Goal: Task Accomplishment & Management: Complete application form

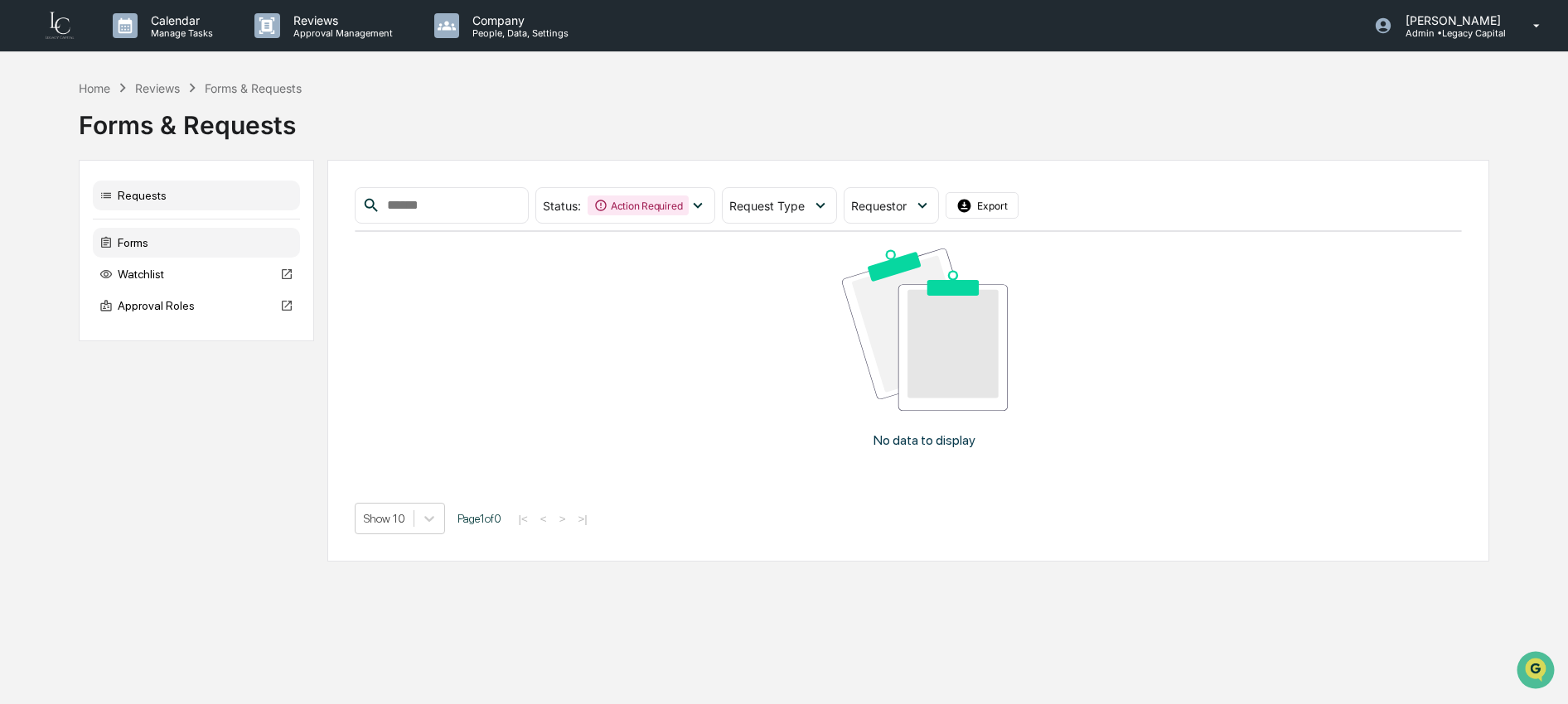
click at [143, 248] on div "Forms" at bounding box center [196, 243] width 207 height 30
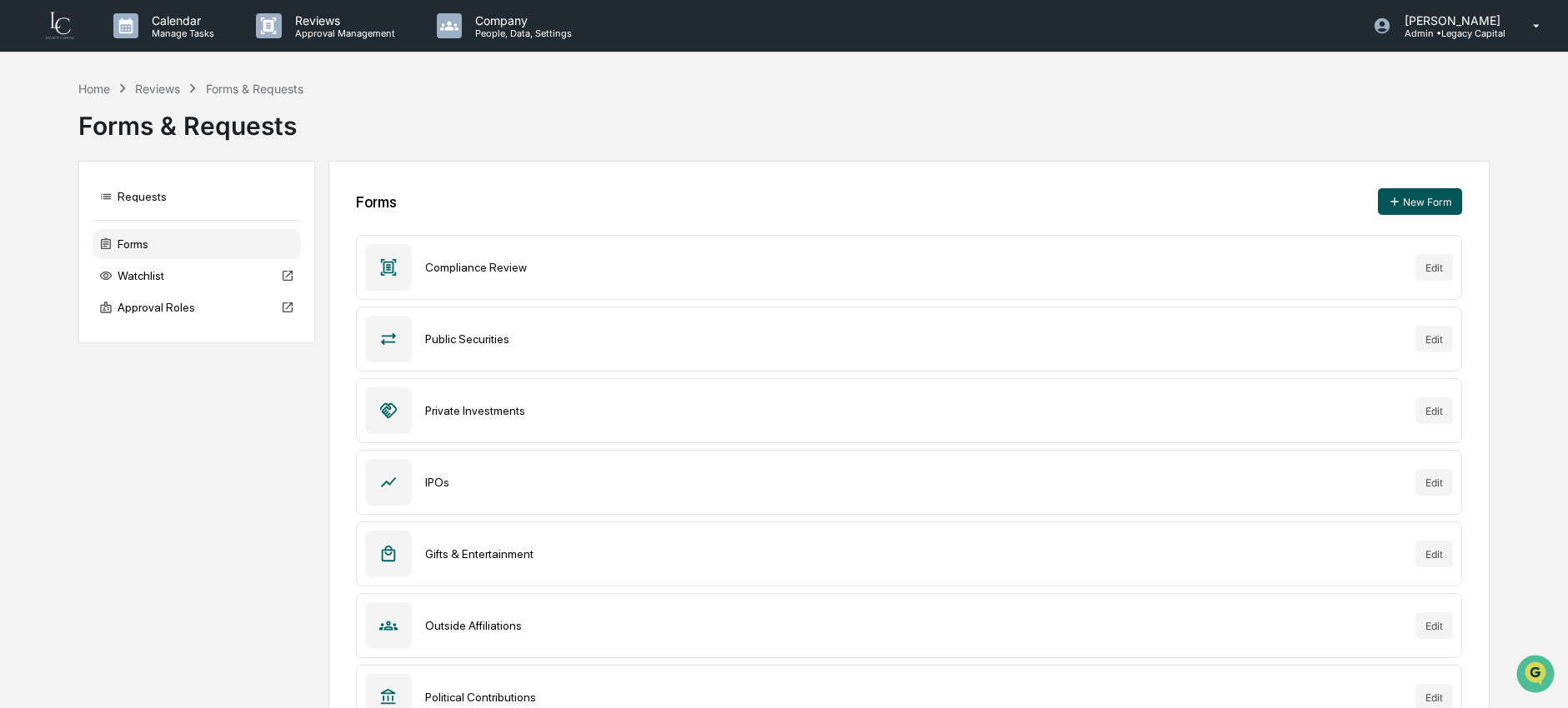
click at [1411, 204] on button "New Form" at bounding box center [1419, 201] width 84 height 27
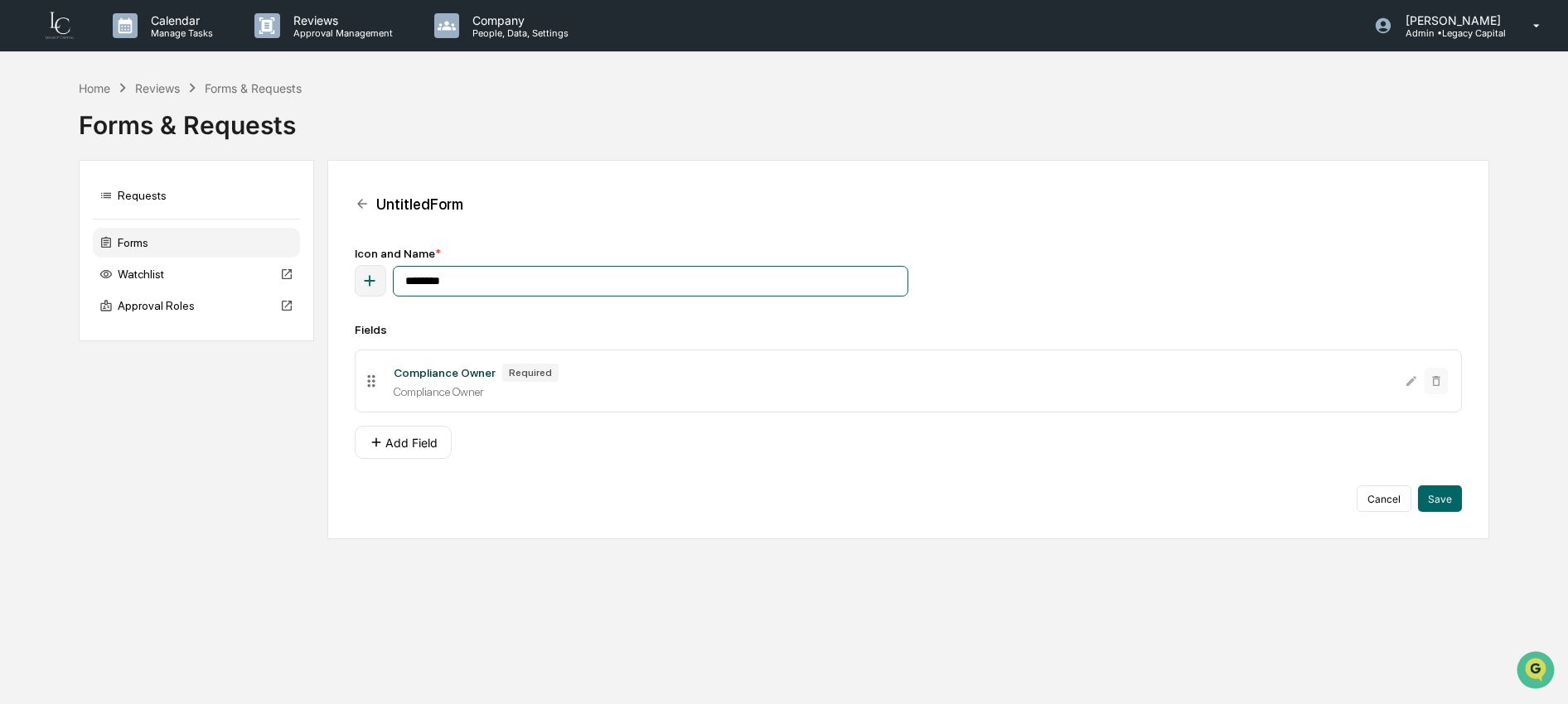
click at [558, 283] on input "********" at bounding box center [650, 281] width 516 height 31
click at [558, 288] on input "********" at bounding box center [650, 281] width 516 height 31
click at [558, 287] on input "********" at bounding box center [650, 281] width 516 height 31
click at [558, 285] on input "********" at bounding box center [650, 281] width 516 height 31
type input "*"
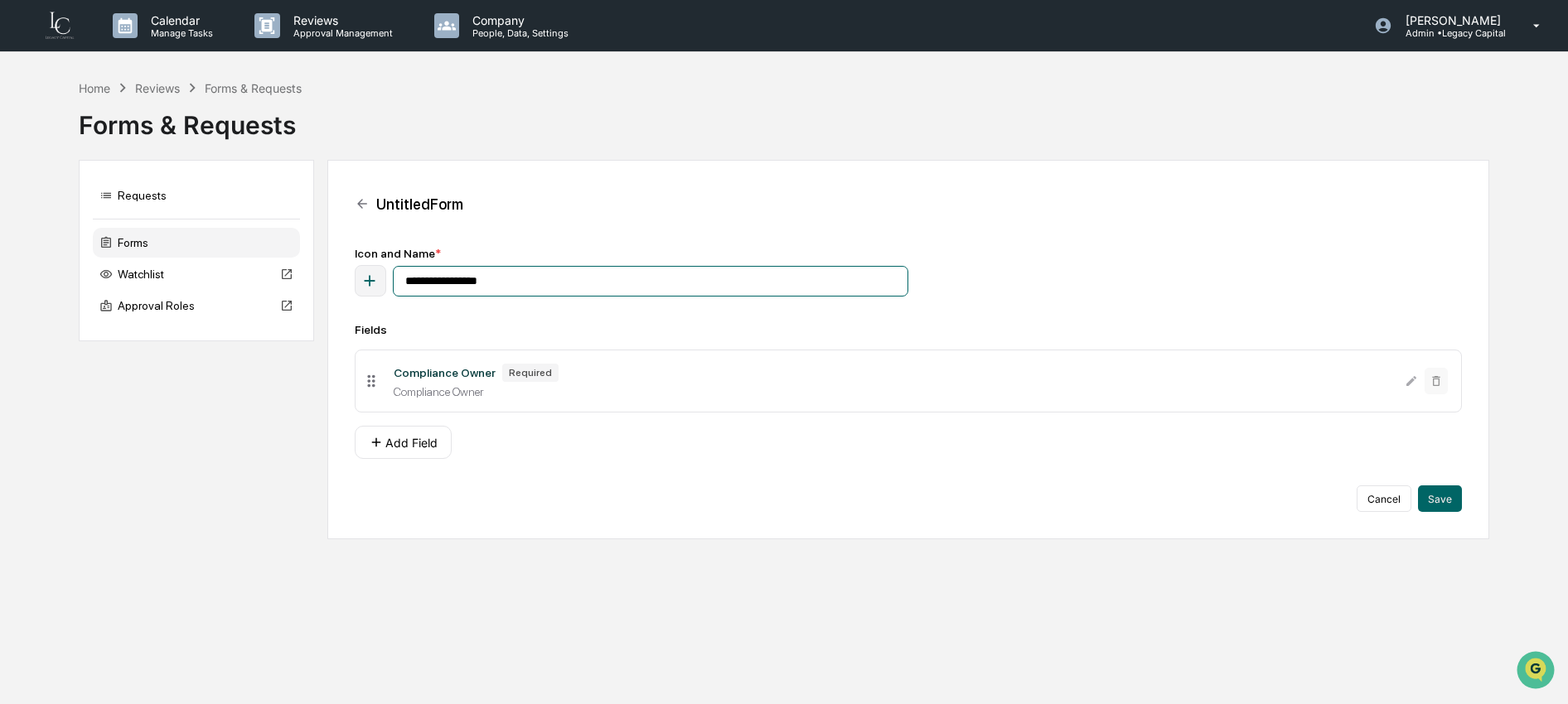
type input "**********"
click at [377, 278] on icon "button" at bounding box center [370, 281] width 18 height 18
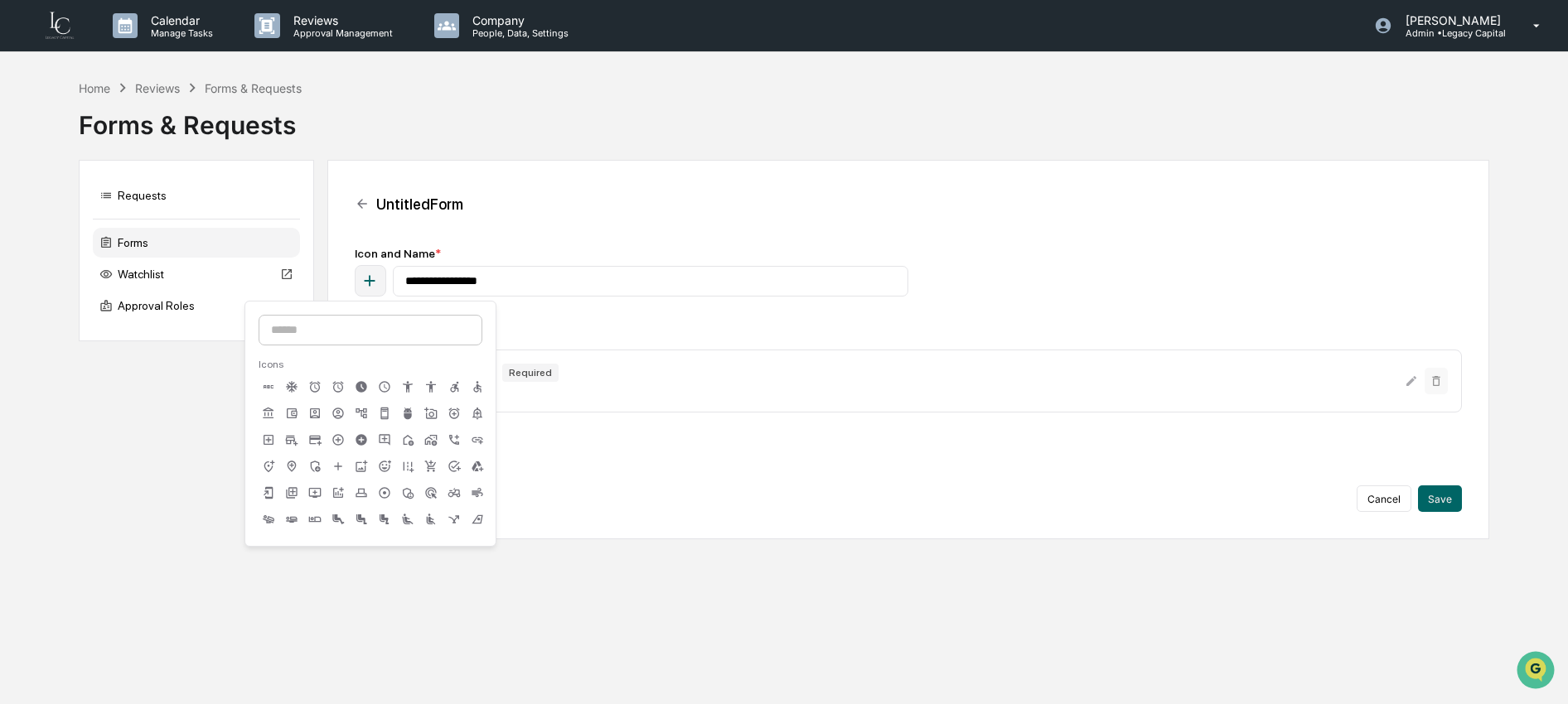
click at [446, 333] on input at bounding box center [370, 329] width 224 height 31
type input "***"
click at [328, 389] on div at bounding box center [338, 388] width 20 height 24
click at [797, 300] on div "**********" at bounding box center [909, 379] width 1108 height 265
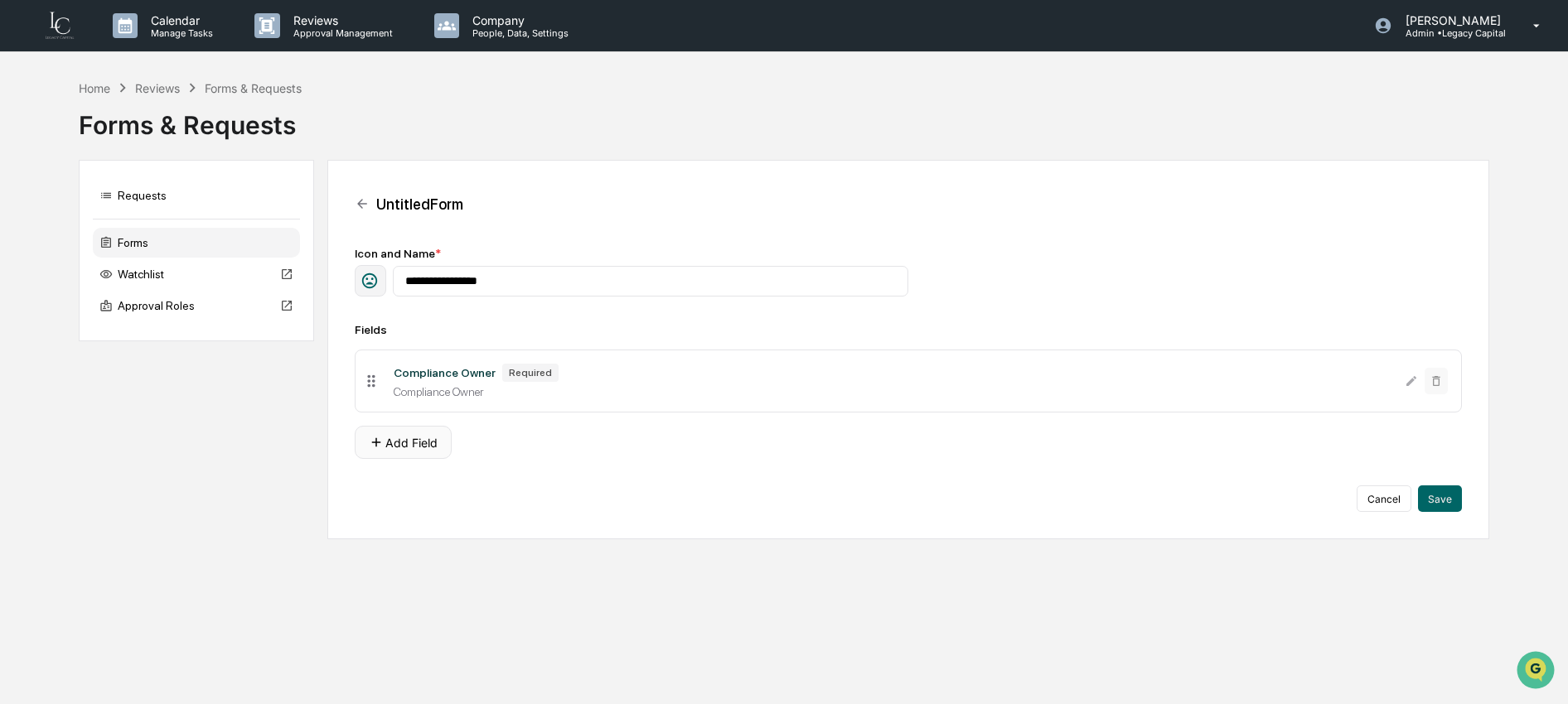
click at [434, 455] on button "Add Field" at bounding box center [403, 443] width 97 height 34
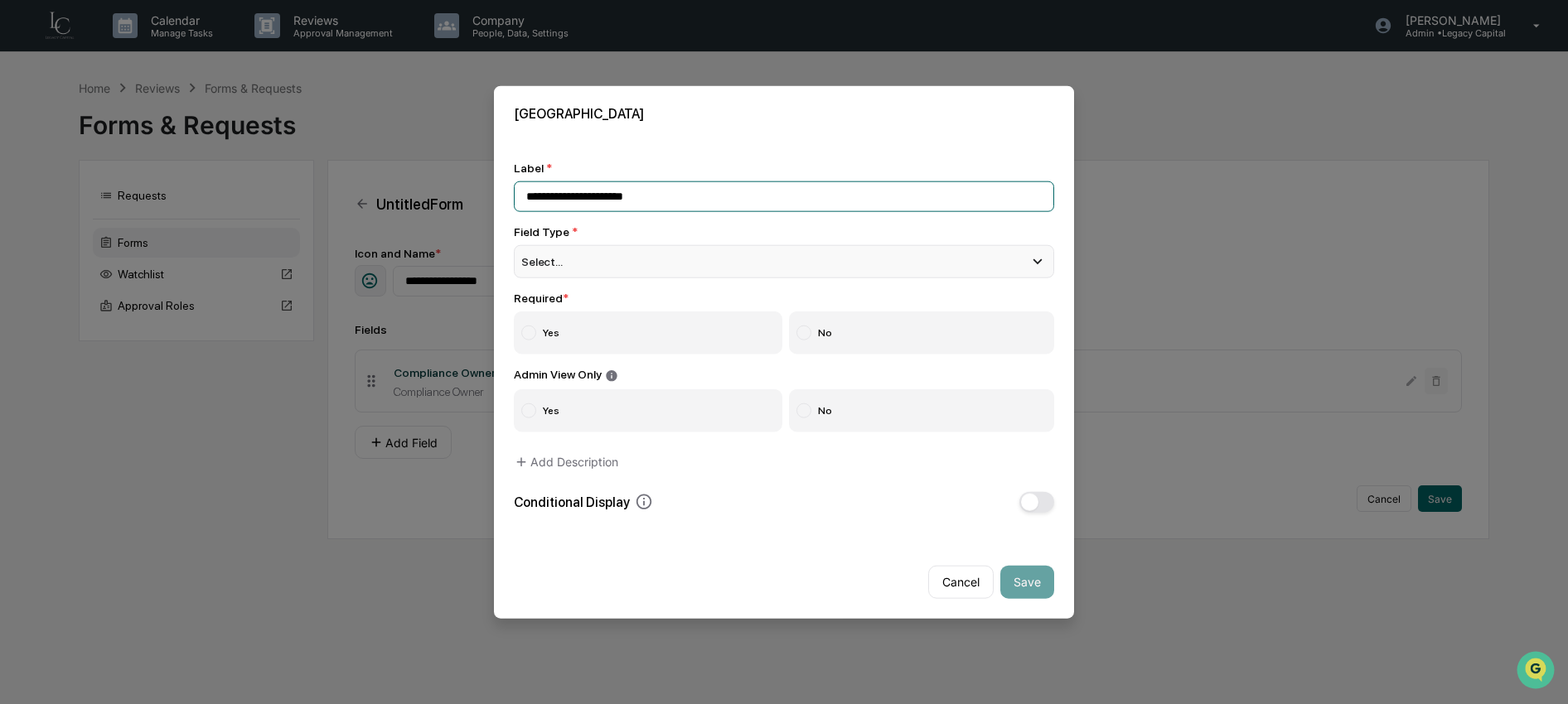
type input "**********"
click at [613, 263] on div "Select..." at bounding box center [784, 262] width 540 height 34
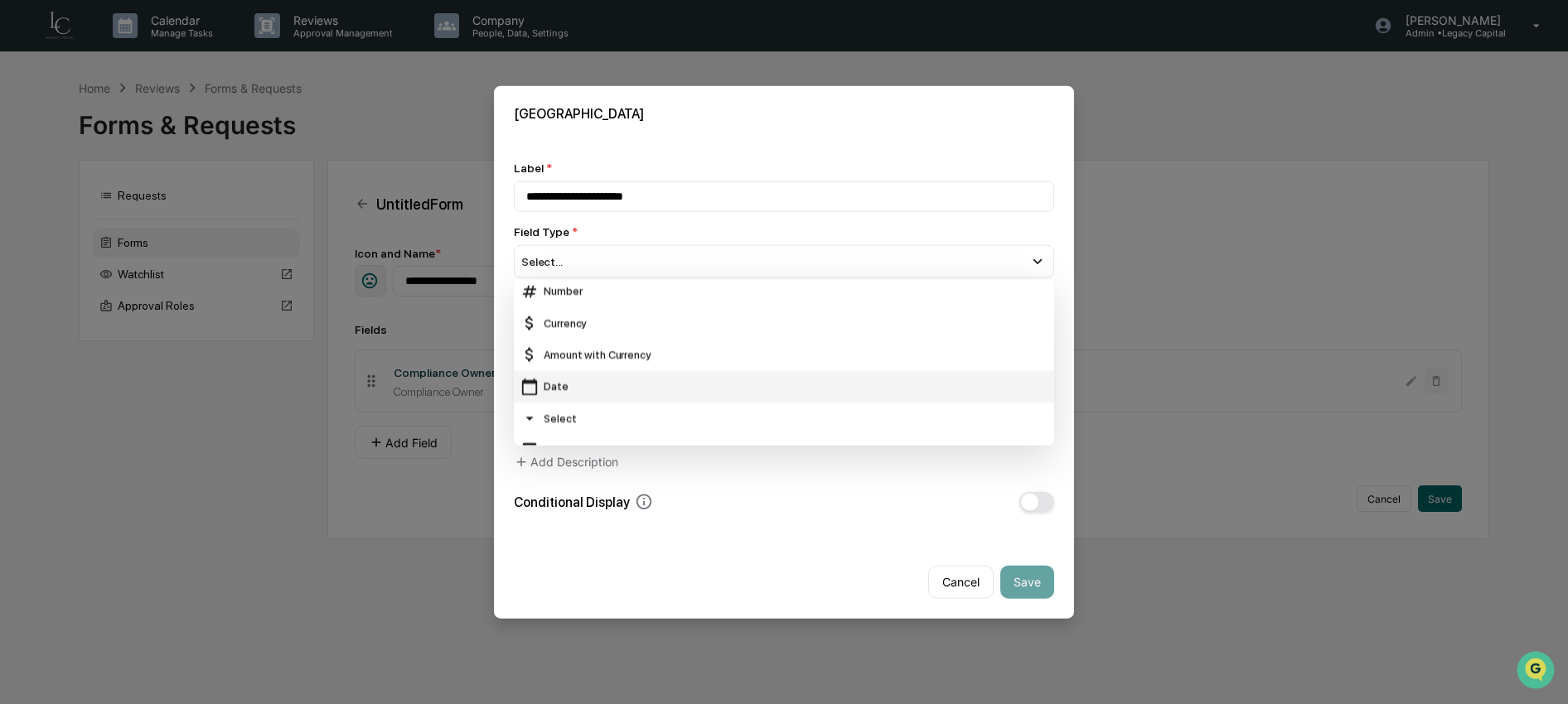
scroll to position [88, 0]
click at [597, 366] on div "Date" at bounding box center [784, 366] width 527 height 18
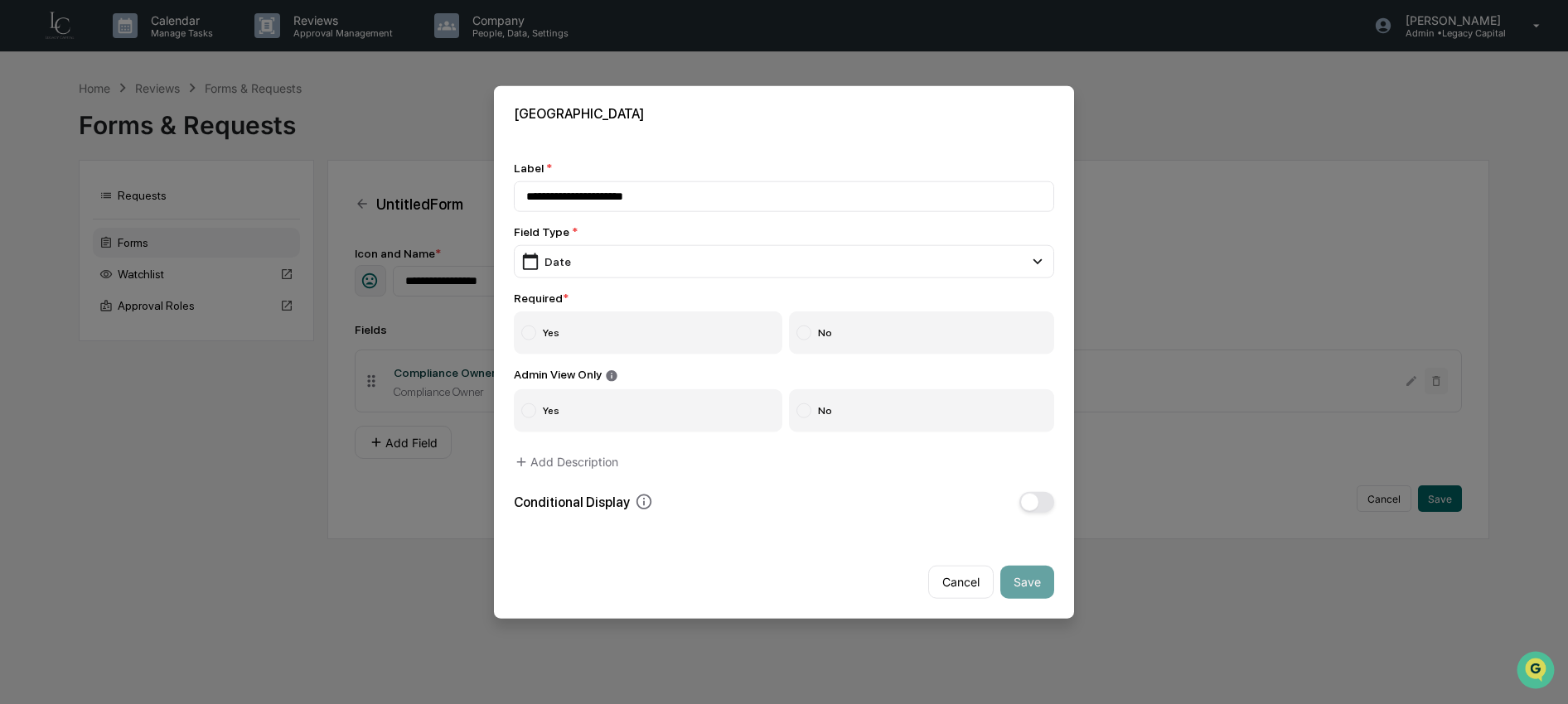
click at [600, 330] on label "Yes" at bounding box center [648, 333] width 268 height 43
click at [854, 409] on label "No" at bounding box center [922, 410] width 266 height 43
click at [1026, 581] on button "Save" at bounding box center [1027, 582] width 54 height 34
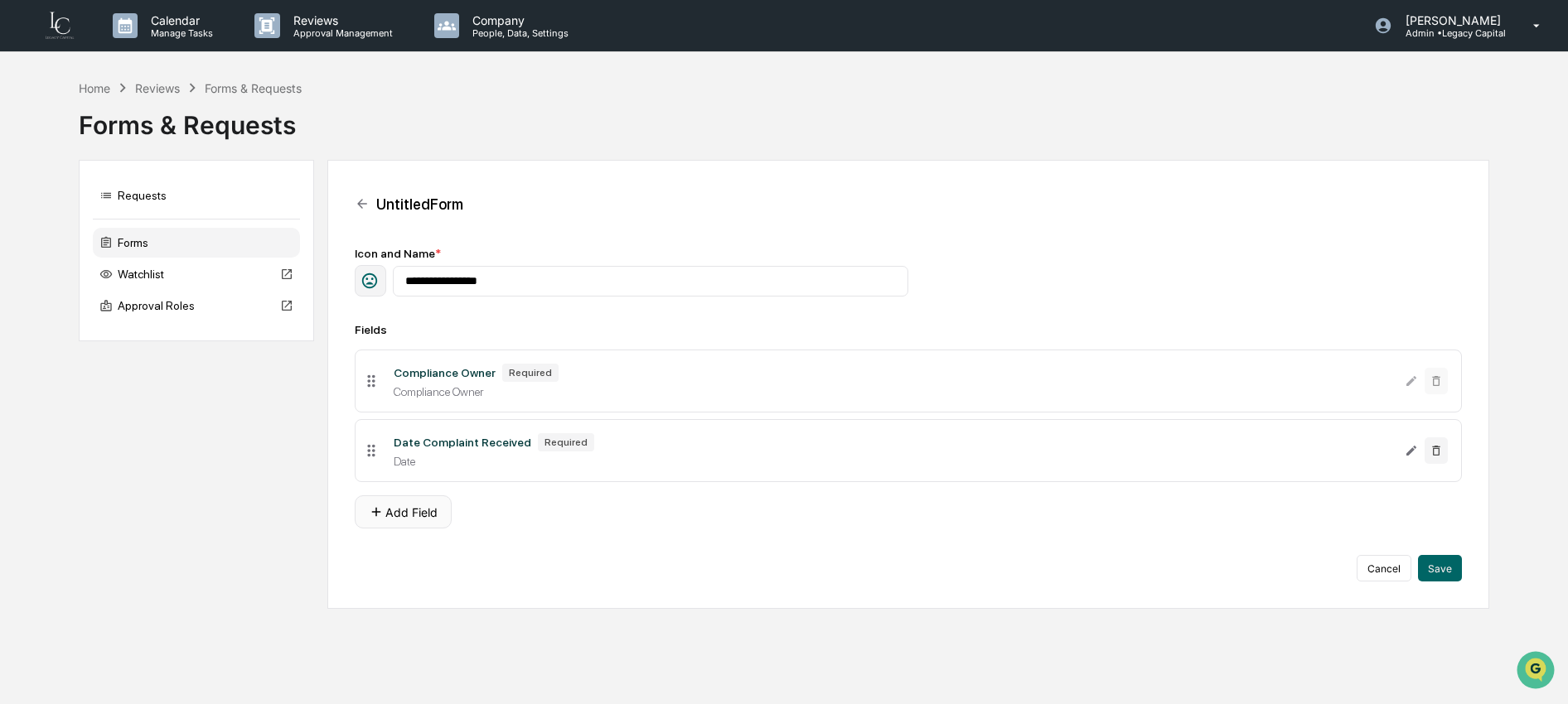
click at [425, 528] on button "Add Field" at bounding box center [403, 513] width 97 height 34
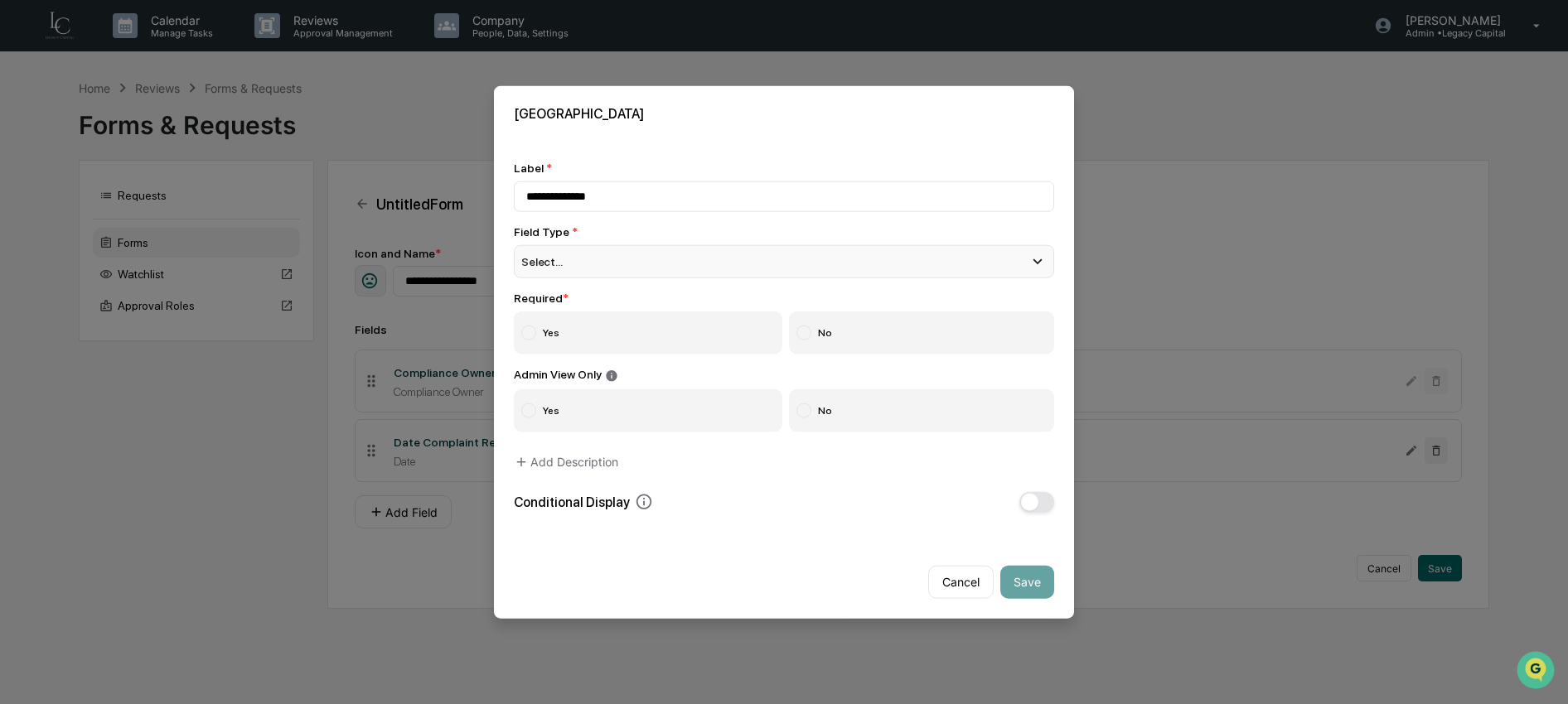
type input "**********"
click at [587, 256] on div "Select..." at bounding box center [784, 262] width 540 height 34
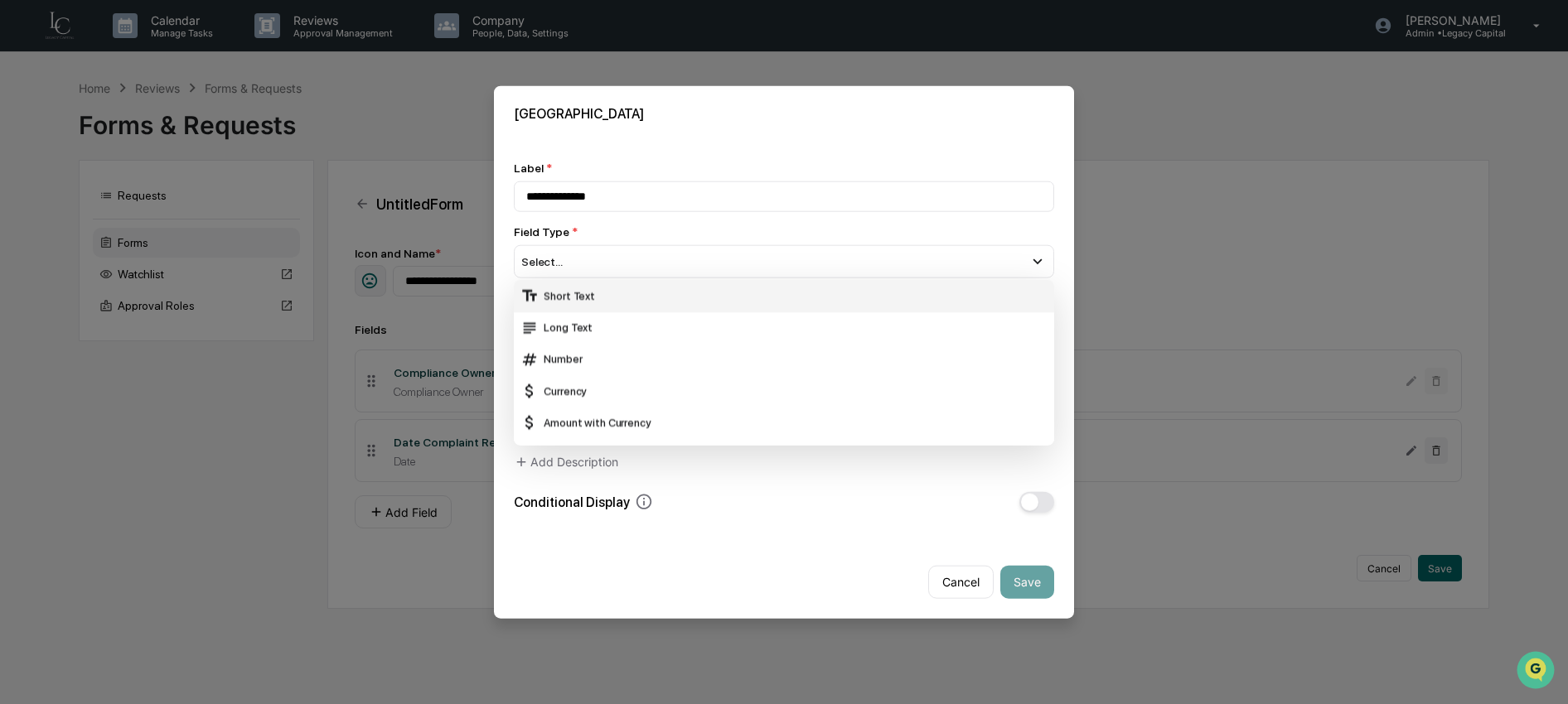
click at [609, 304] on div "Short Text" at bounding box center [784, 296] width 527 height 18
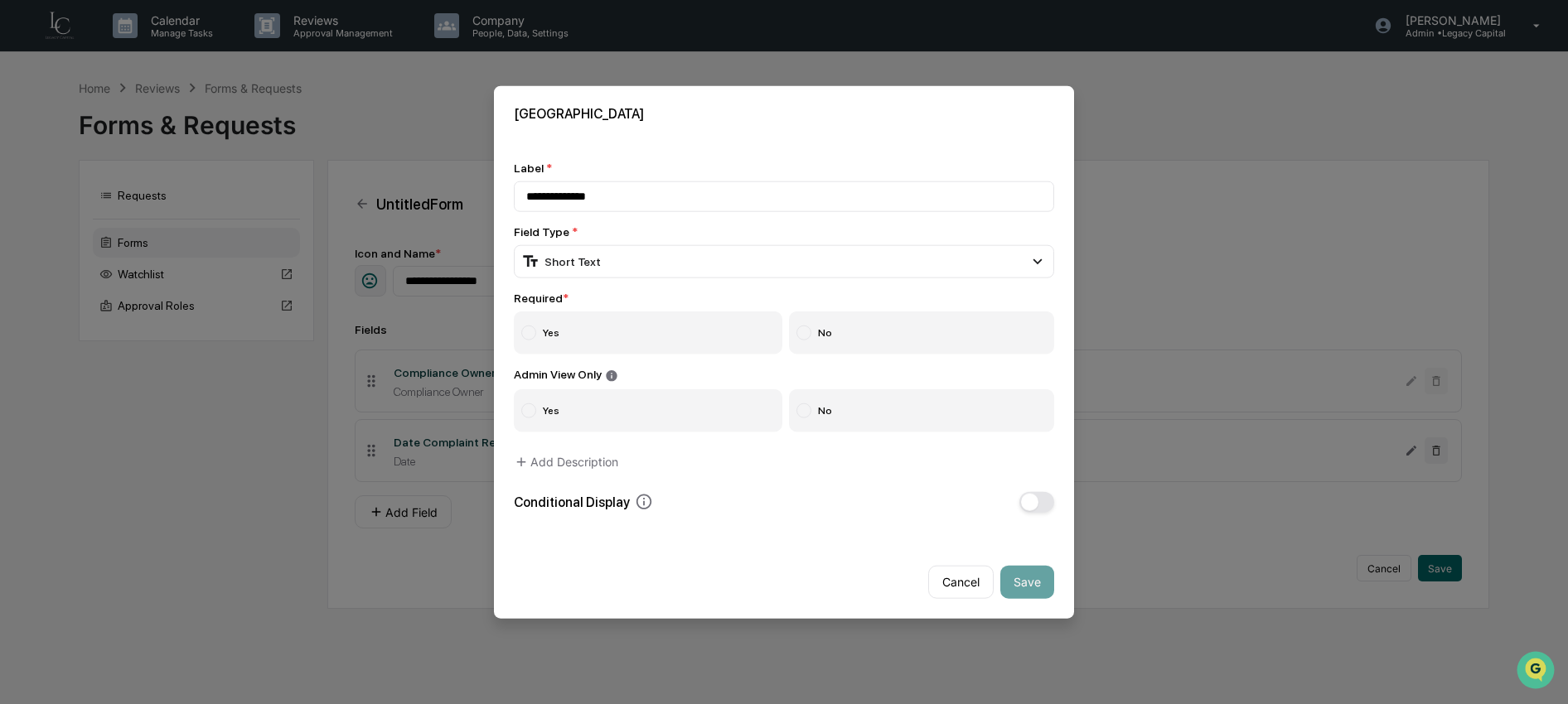
click at [612, 327] on label "Yes" at bounding box center [648, 333] width 268 height 43
click at [822, 423] on label "No" at bounding box center [922, 410] width 266 height 43
click at [1036, 579] on button "Save" at bounding box center [1027, 582] width 54 height 34
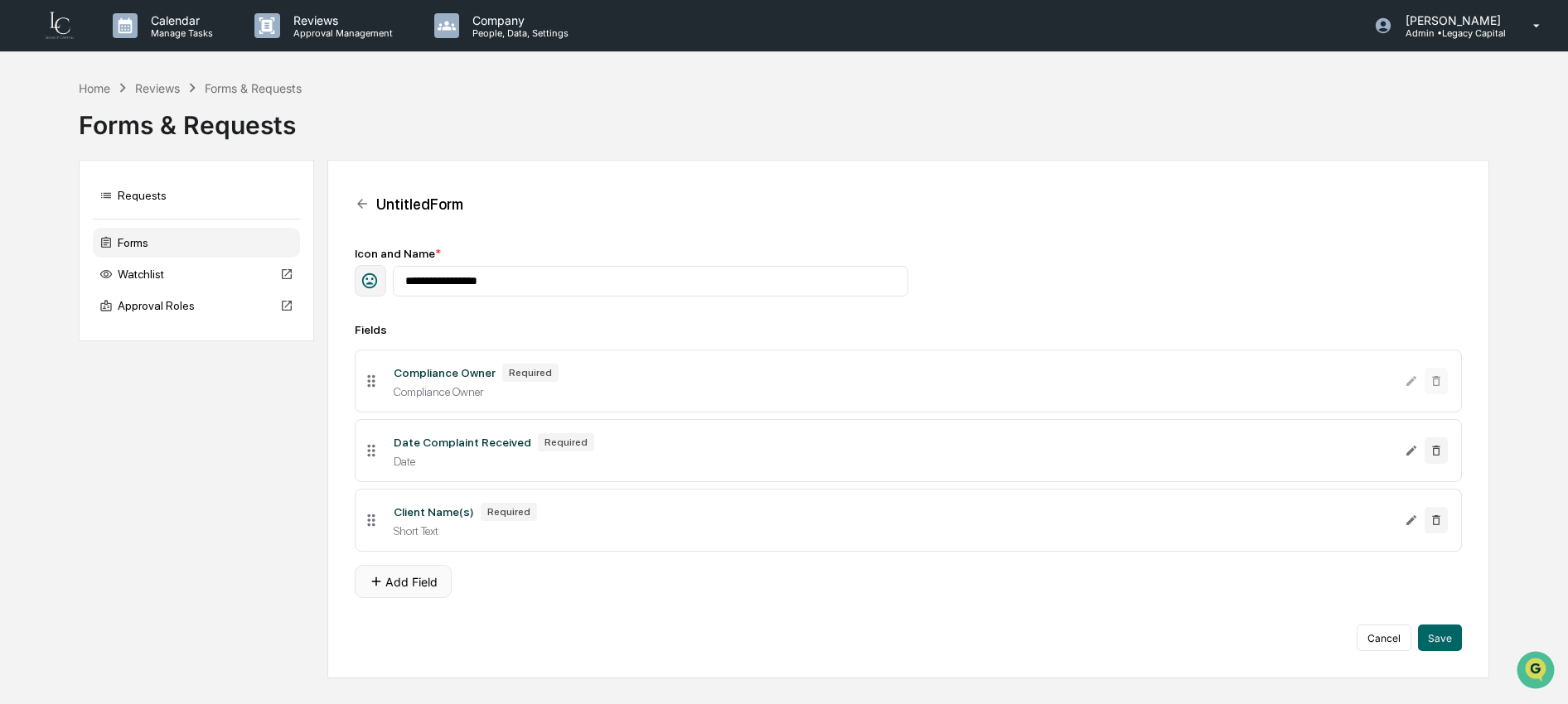
click at [420, 581] on button "Add Field" at bounding box center [403, 582] width 97 height 34
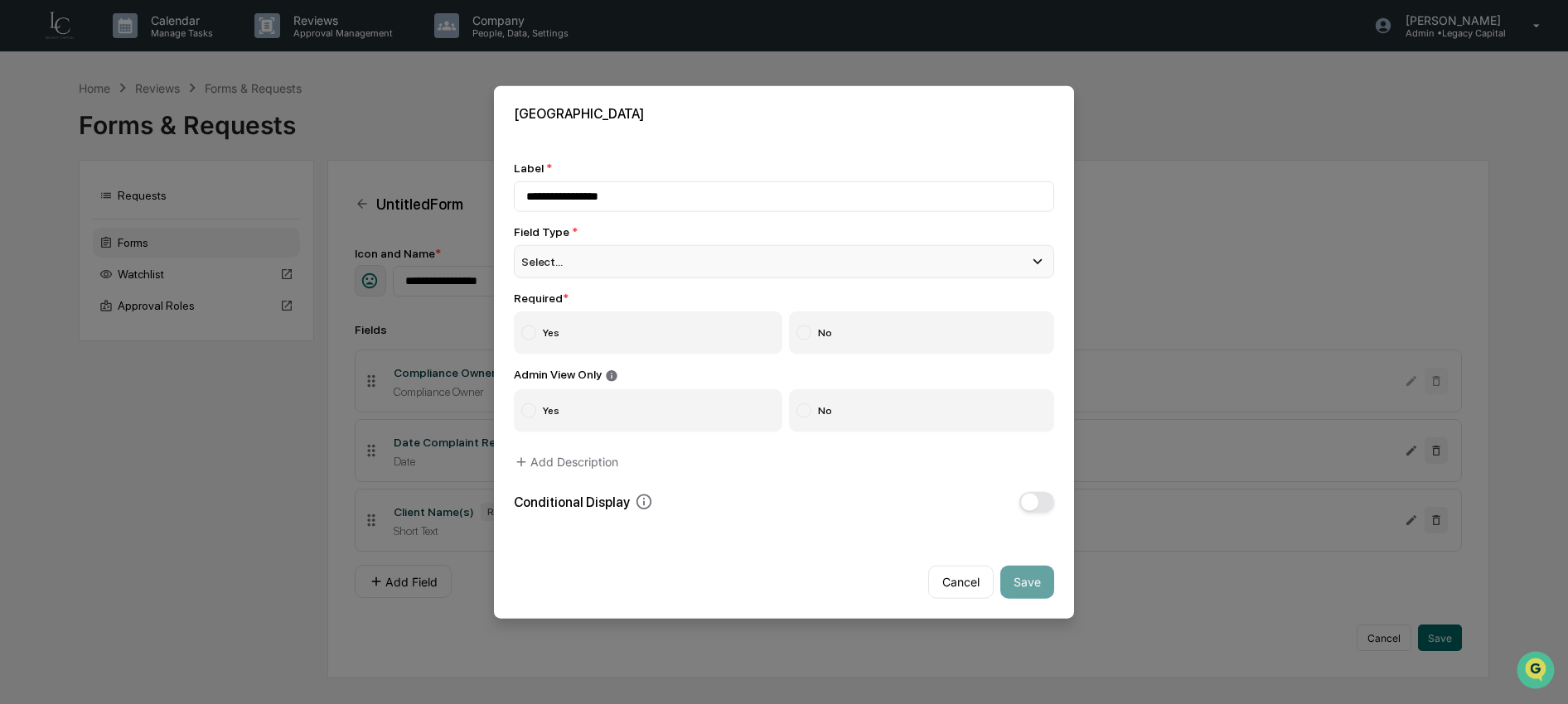
type input "**********"
click at [605, 255] on div "Select..." at bounding box center [784, 262] width 540 height 34
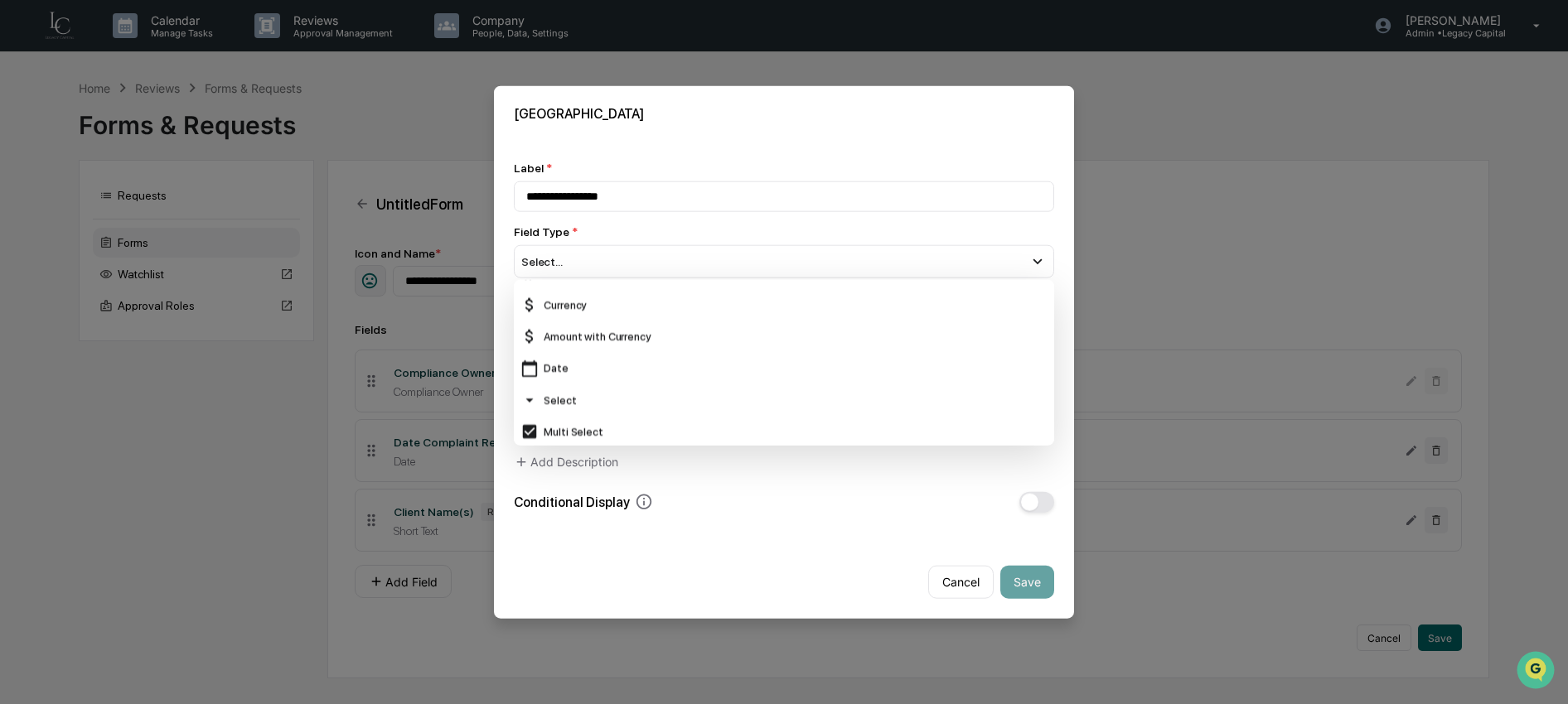
scroll to position [104, 0]
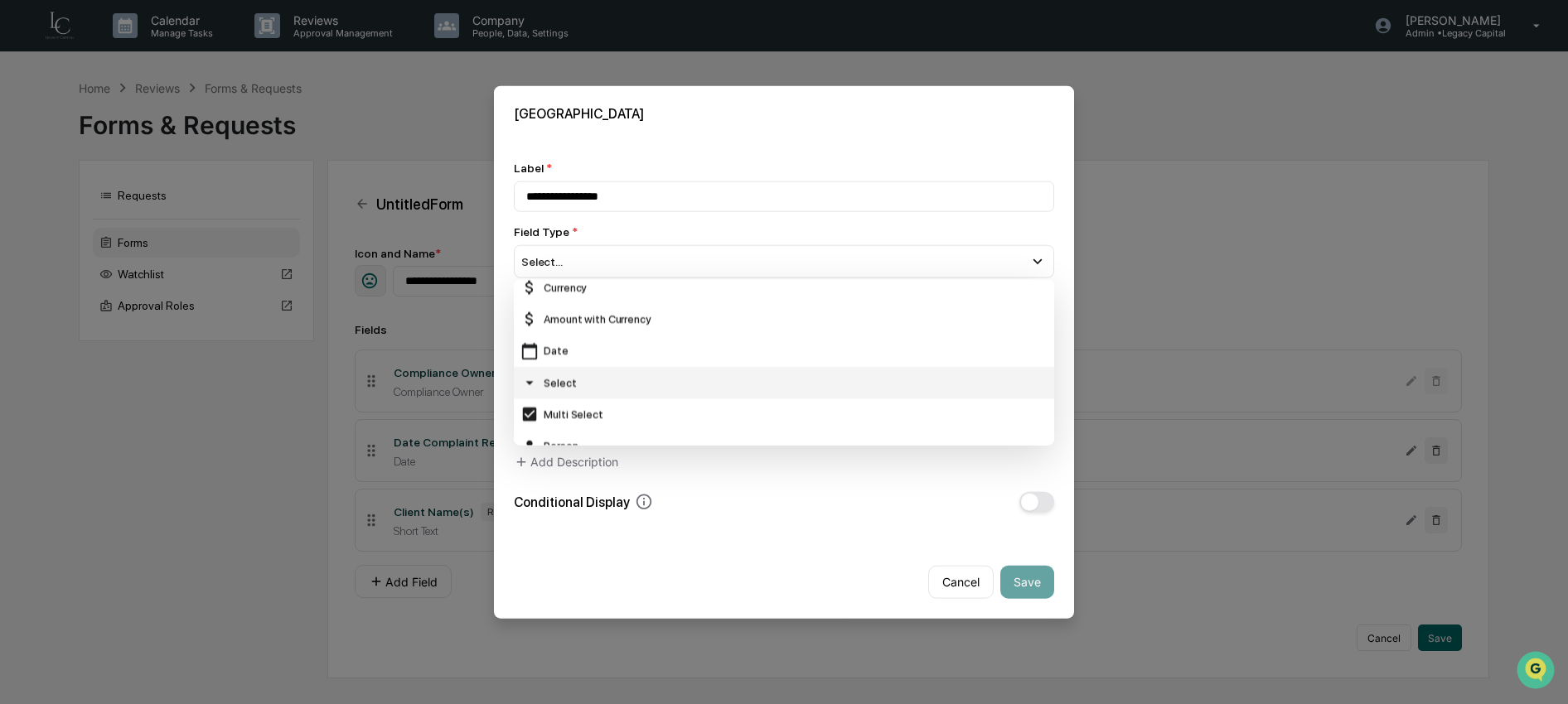
click at [527, 378] on icon at bounding box center [530, 383] width 18 height 18
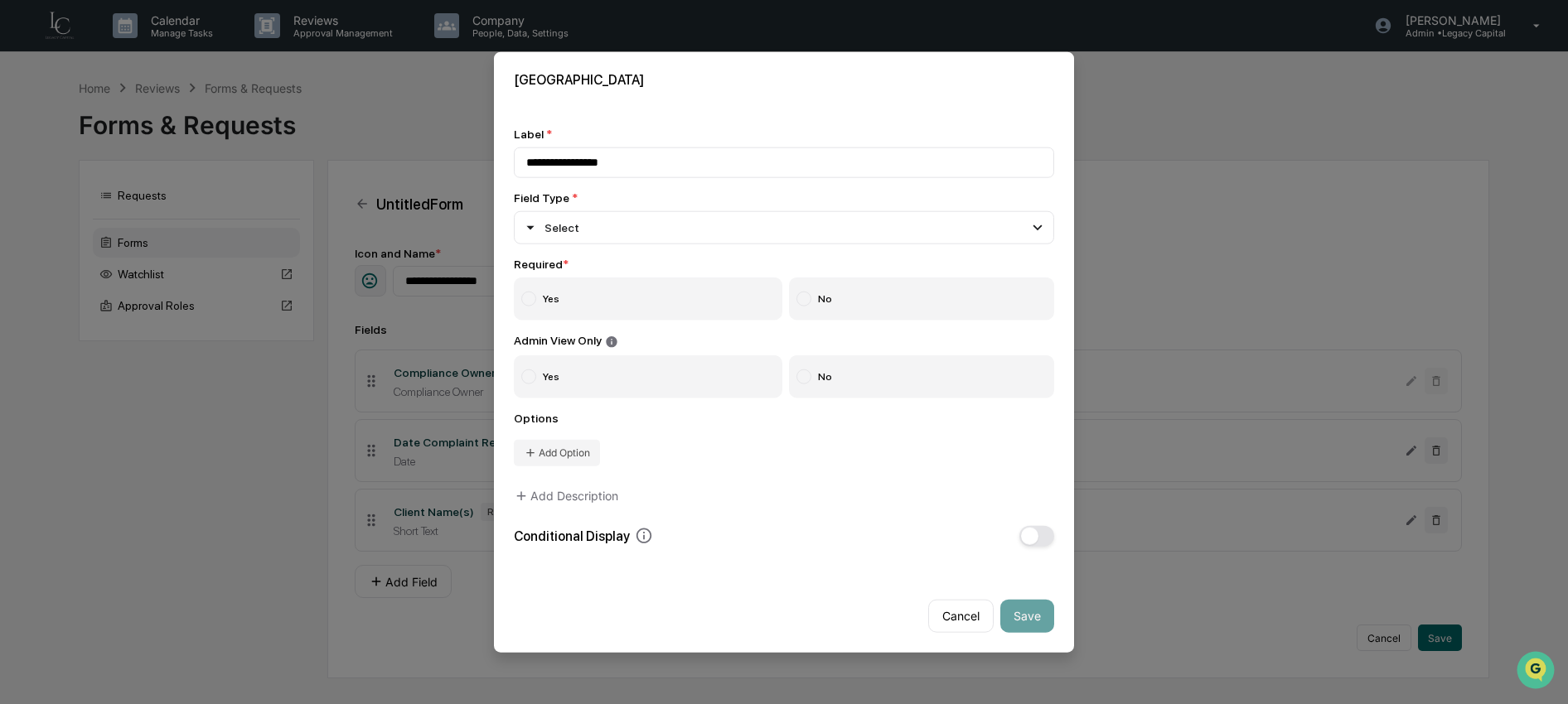
click at [606, 298] on label "Yes" at bounding box center [648, 300] width 268 height 43
click at [851, 381] on label "No" at bounding box center [922, 377] width 266 height 43
click at [586, 455] on button "Add Option" at bounding box center [556, 452] width 86 height 27
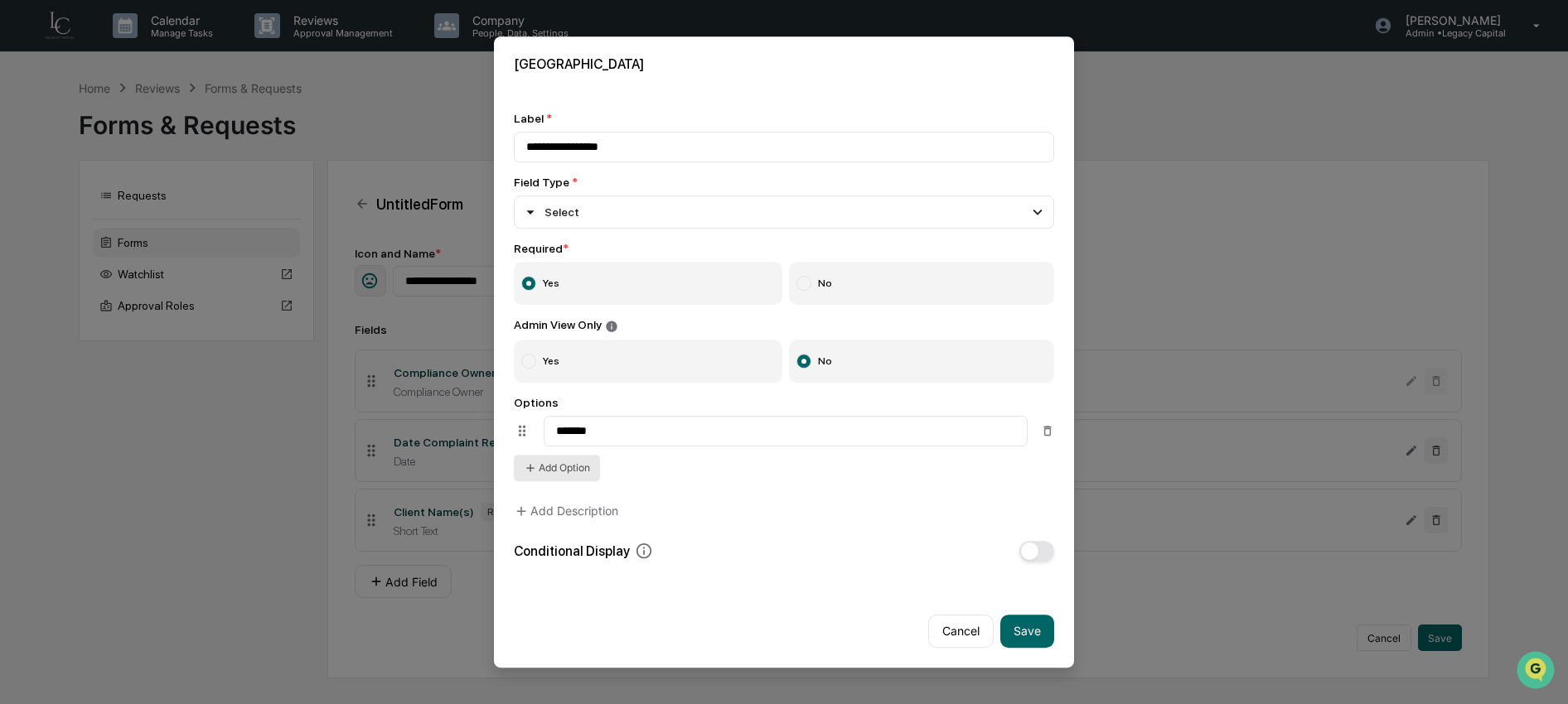
type input "*******"
click at [554, 479] on button "Add Option" at bounding box center [556, 467] width 86 height 27
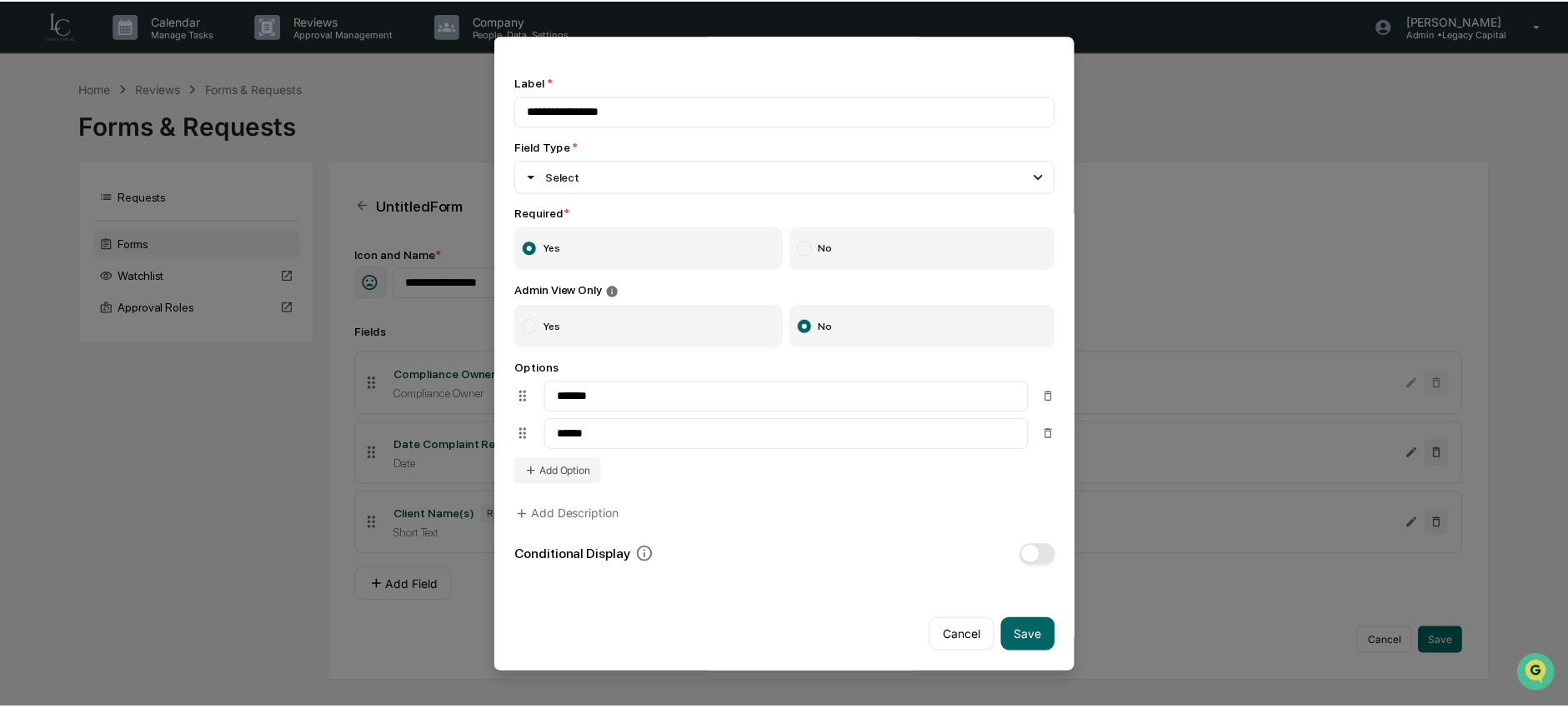
scroll to position [41, 0]
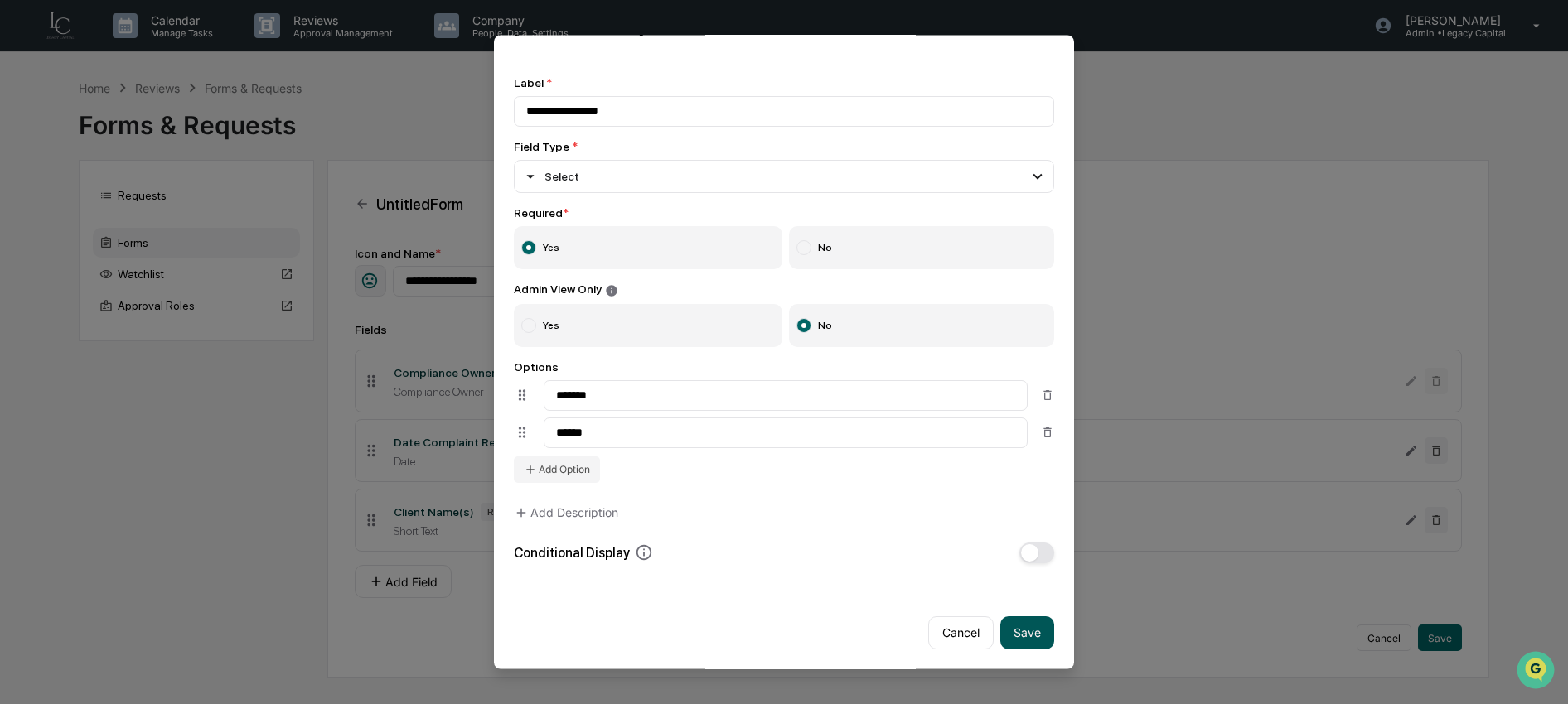
type input "******"
click at [1033, 630] on button "Save" at bounding box center [1027, 632] width 54 height 34
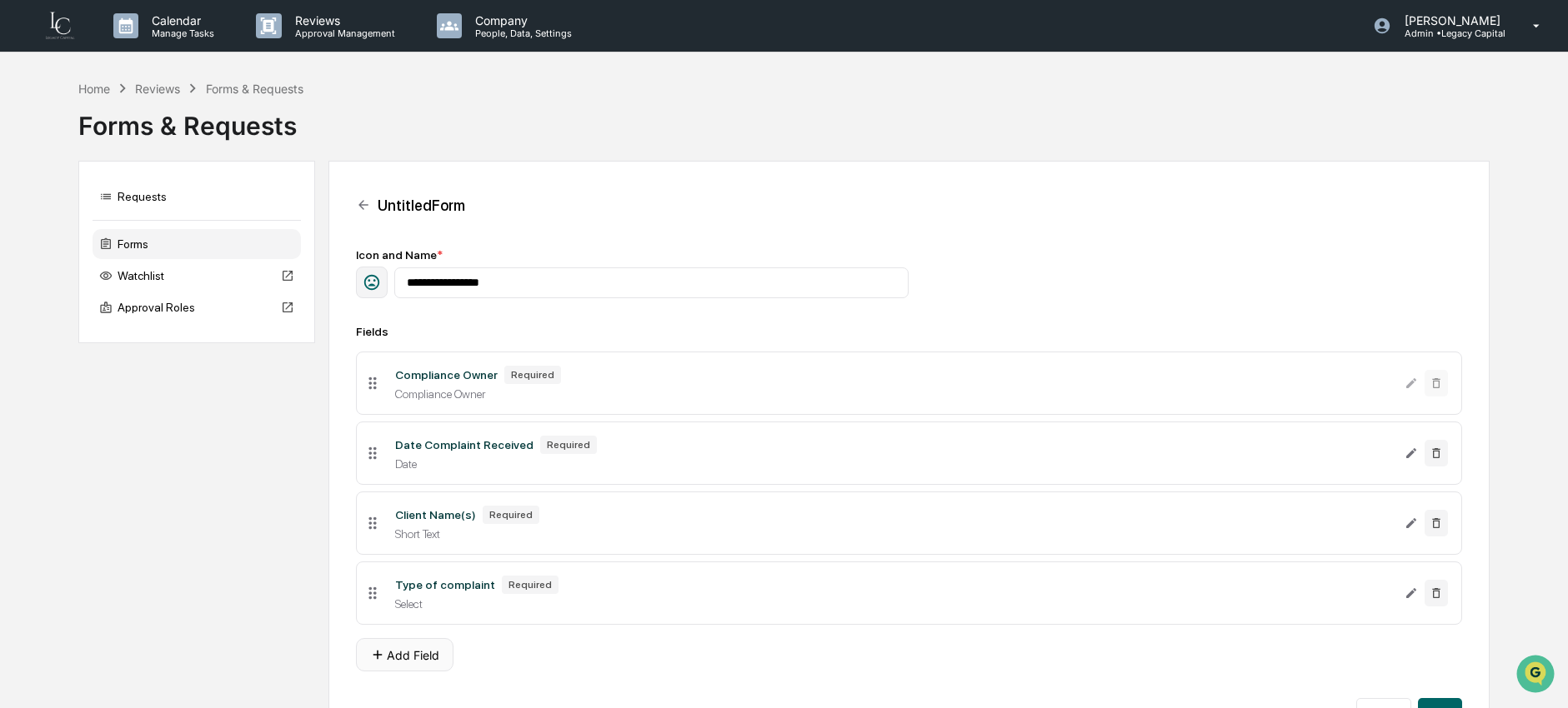
click at [425, 662] on button "Add Field" at bounding box center [405, 655] width 97 height 34
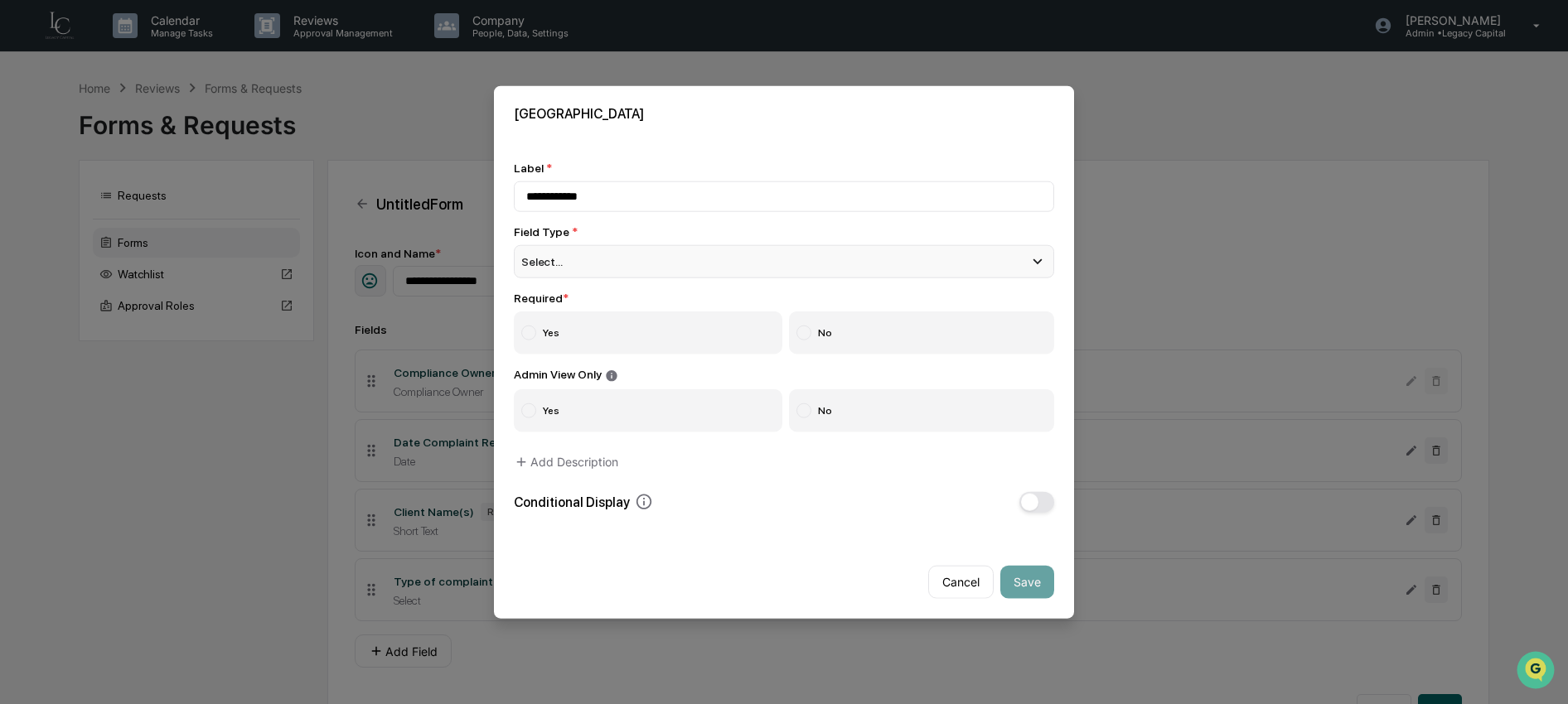
type input "**********"
drag, startPoint x: 597, startPoint y: 267, endPoint x: 595, endPoint y: 276, distance: 9.2
click at [597, 270] on div "Select..." at bounding box center [784, 262] width 540 height 34
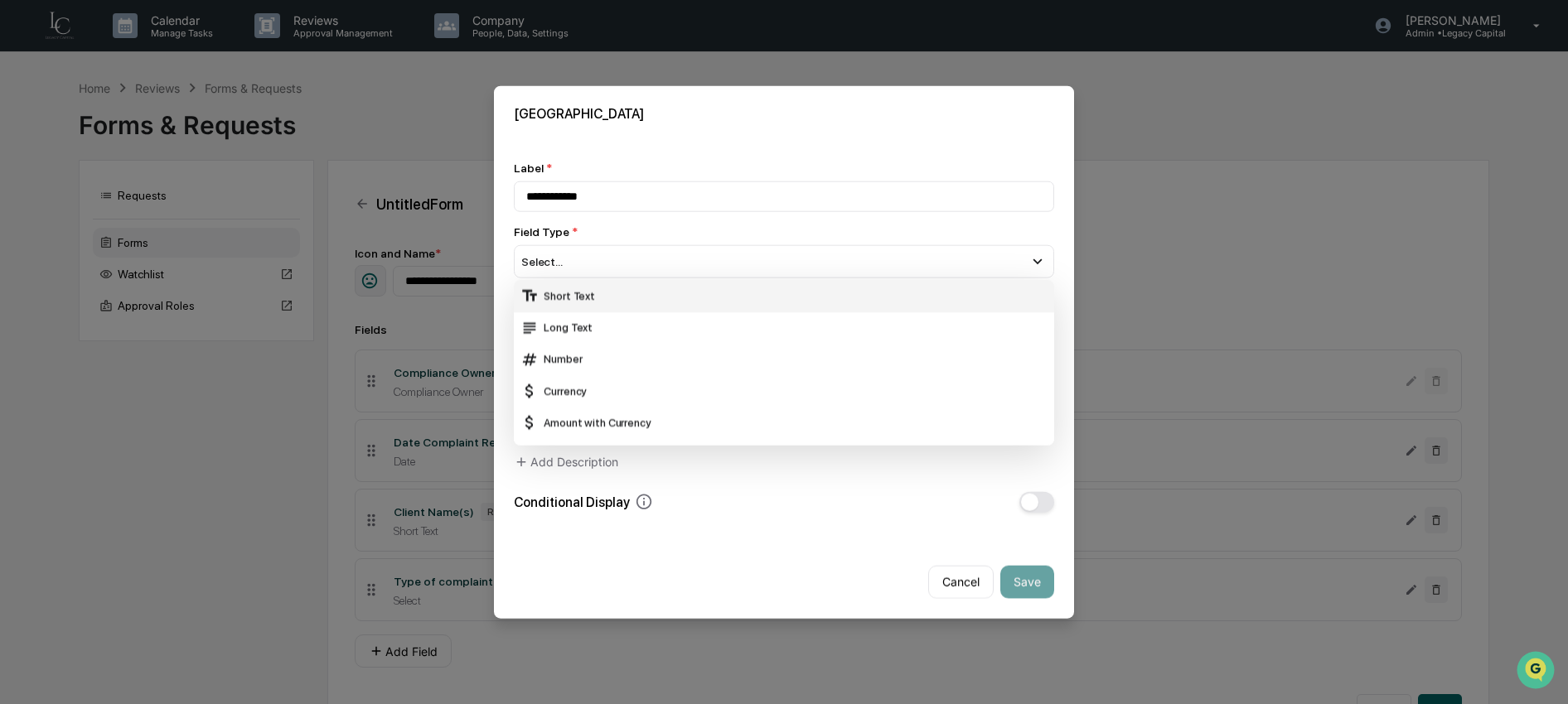
click at [586, 297] on div "Short Text" at bounding box center [784, 296] width 527 height 18
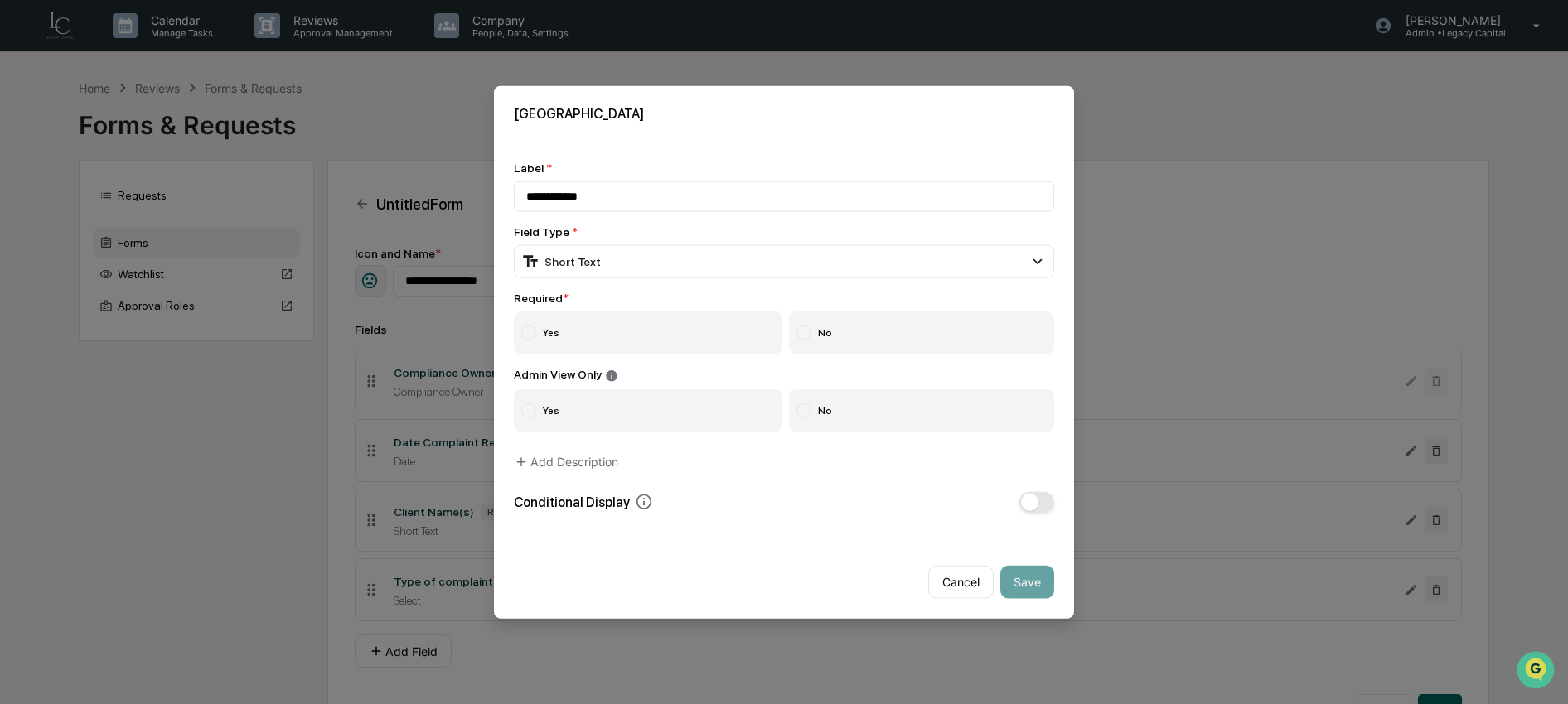
click at [590, 341] on label "Yes" at bounding box center [648, 333] width 268 height 43
click at [865, 415] on label "No" at bounding box center [922, 410] width 266 height 43
click at [1033, 589] on button "Save" at bounding box center [1027, 582] width 54 height 34
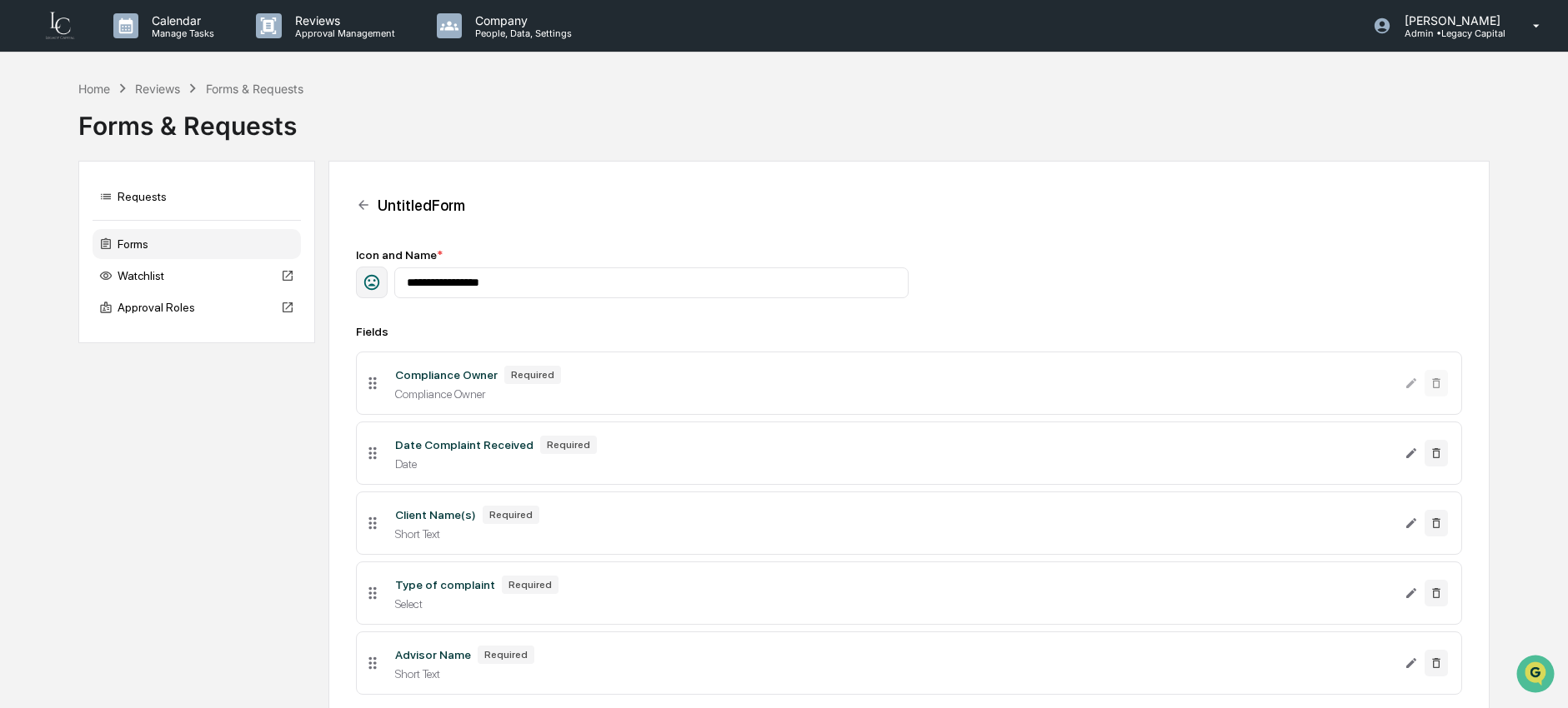
scroll to position [124, 0]
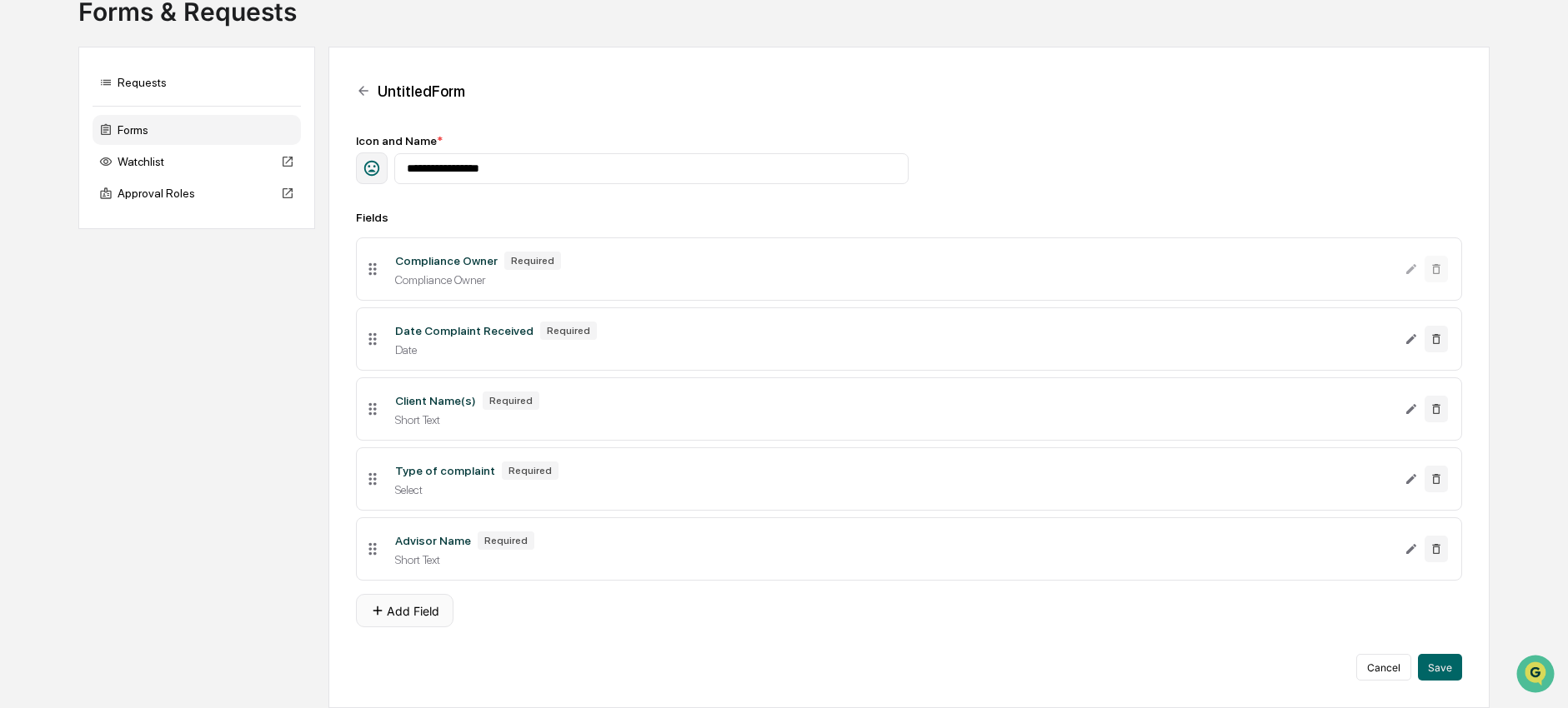
click at [436, 608] on button "Add Field" at bounding box center [405, 611] width 97 height 34
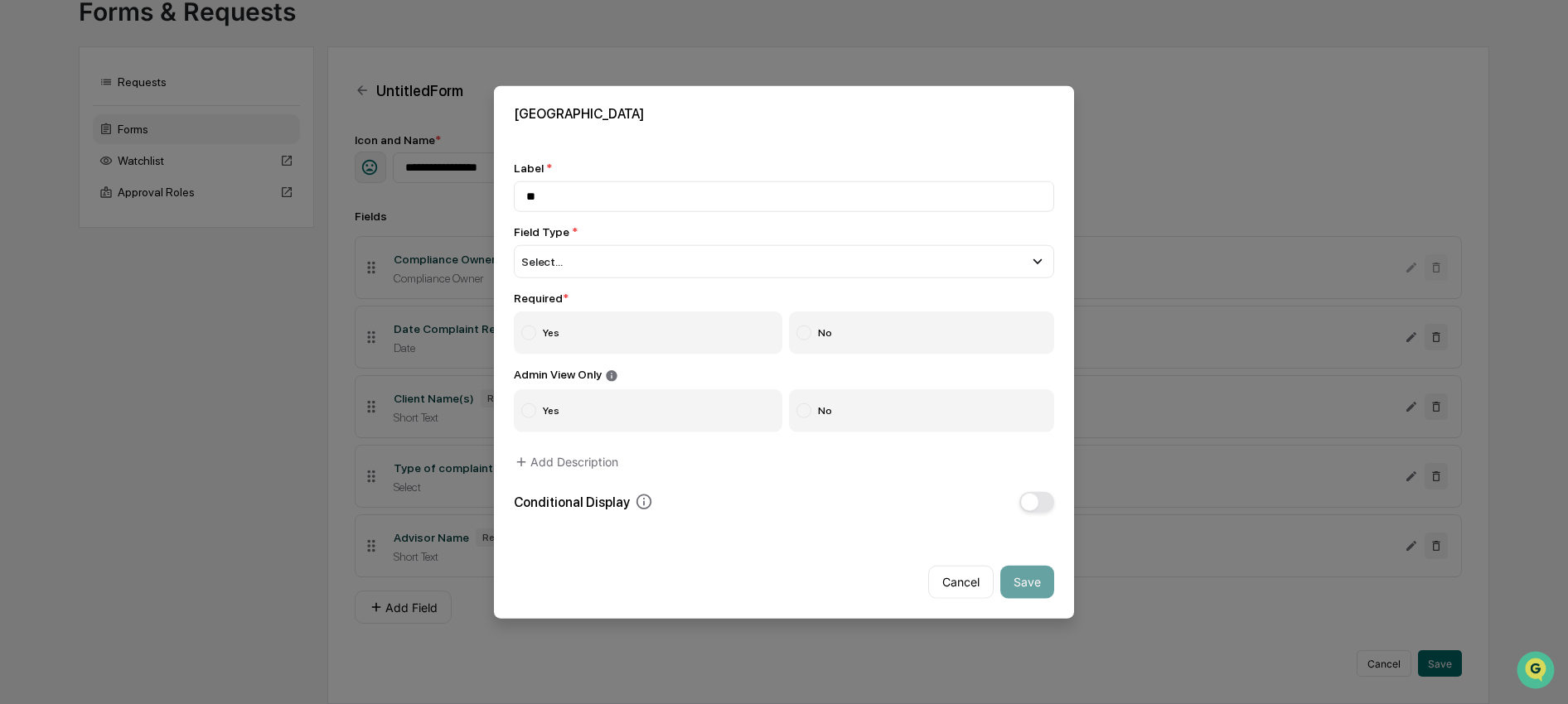
type input "*"
type input "**********"
click at [586, 270] on div "Select..." at bounding box center [784, 262] width 540 height 34
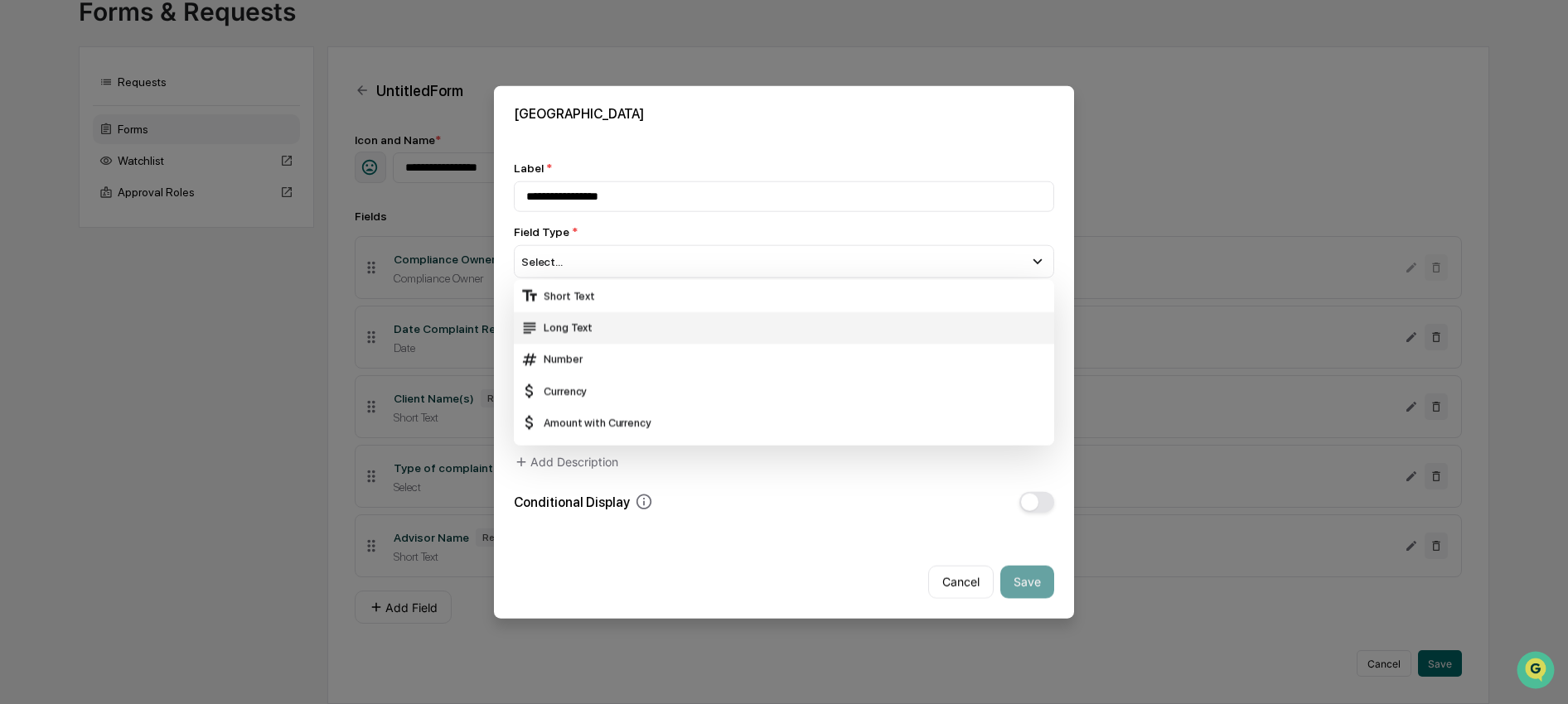
click at [580, 329] on div "Long Text" at bounding box center [784, 327] width 527 height 18
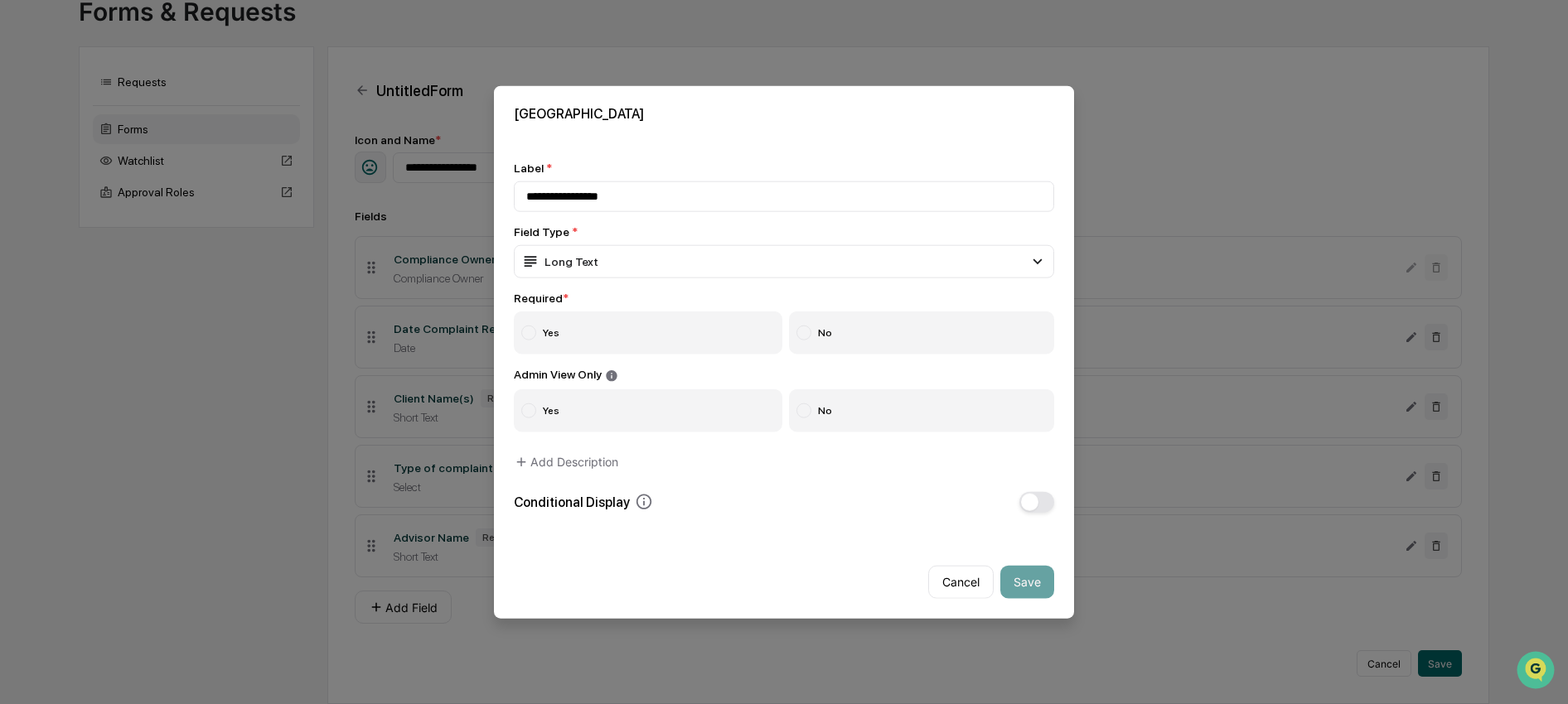
click at [580, 330] on label "Yes" at bounding box center [648, 333] width 268 height 43
click at [825, 413] on label "No" at bounding box center [922, 410] width 266 height 43
click at [1012, 590] on button "Save" at bounding box center [1027, 582] width 54 height 34
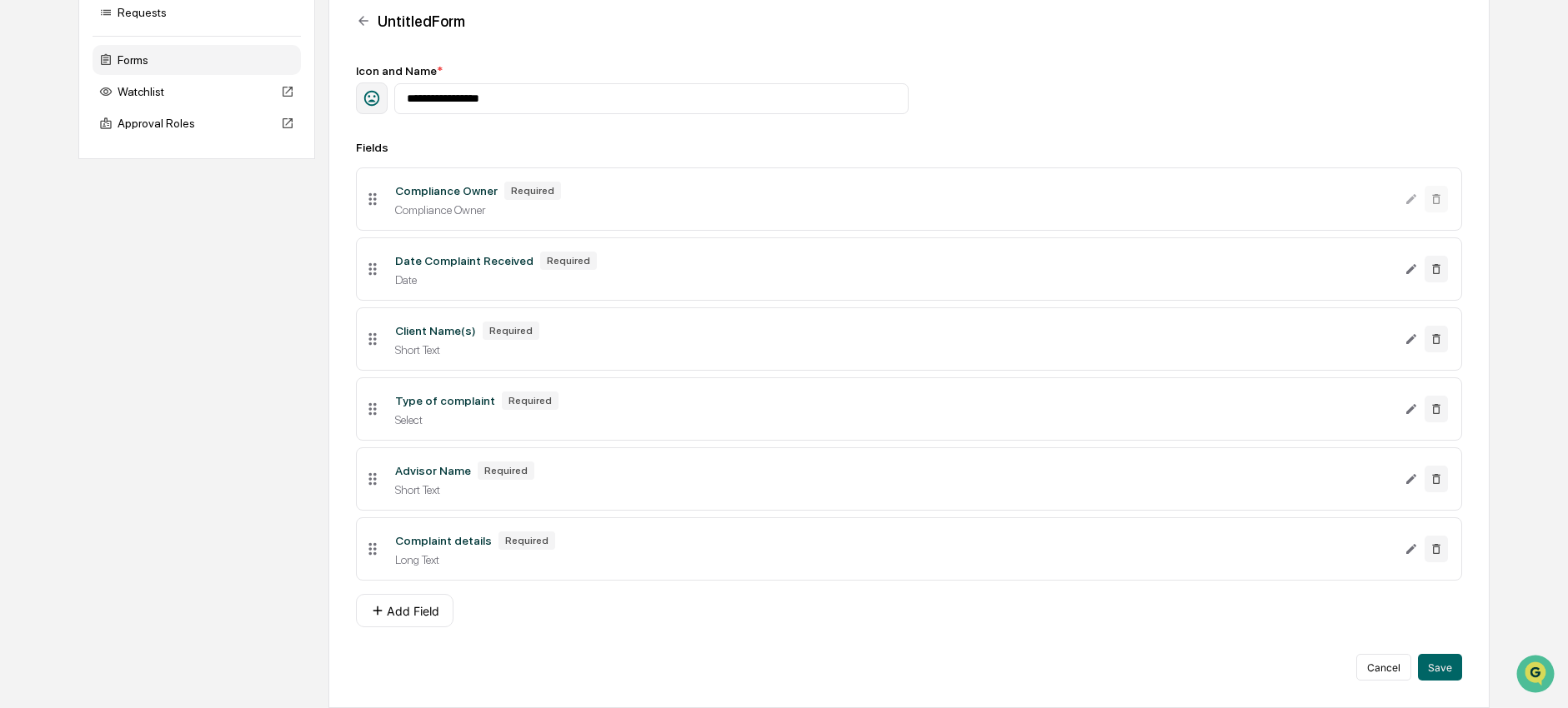
scroll to position [195, 0]
click at [426, 614] on button "Add Field" at bounding box center [405, 611] width 97 height 34
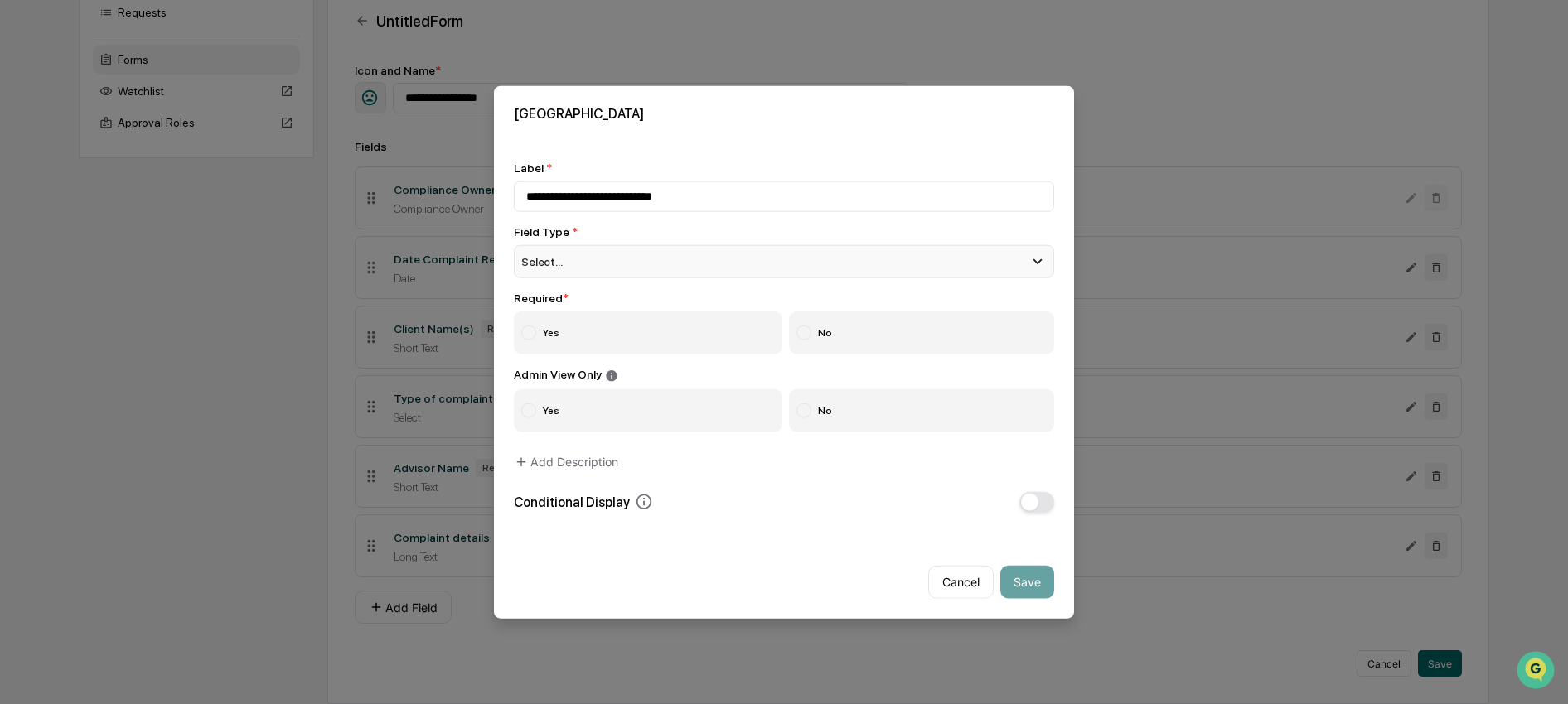
type input "**********"
click at [523, 246] on div "Select..." at bounding box center [784, 262] width 540 height 34
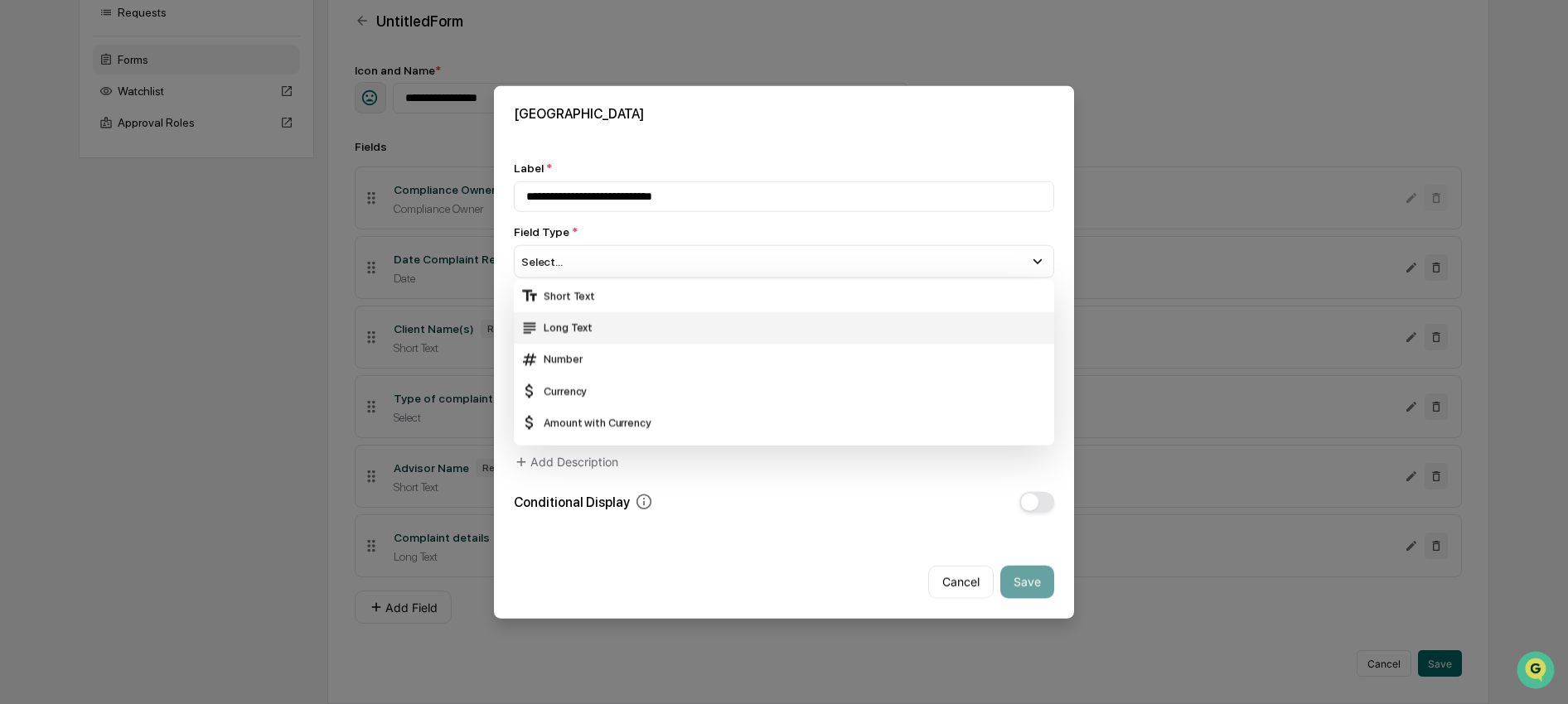
click at [543, 327] on div "Long Text" at bounding box center [784, 327] width 527 height 18
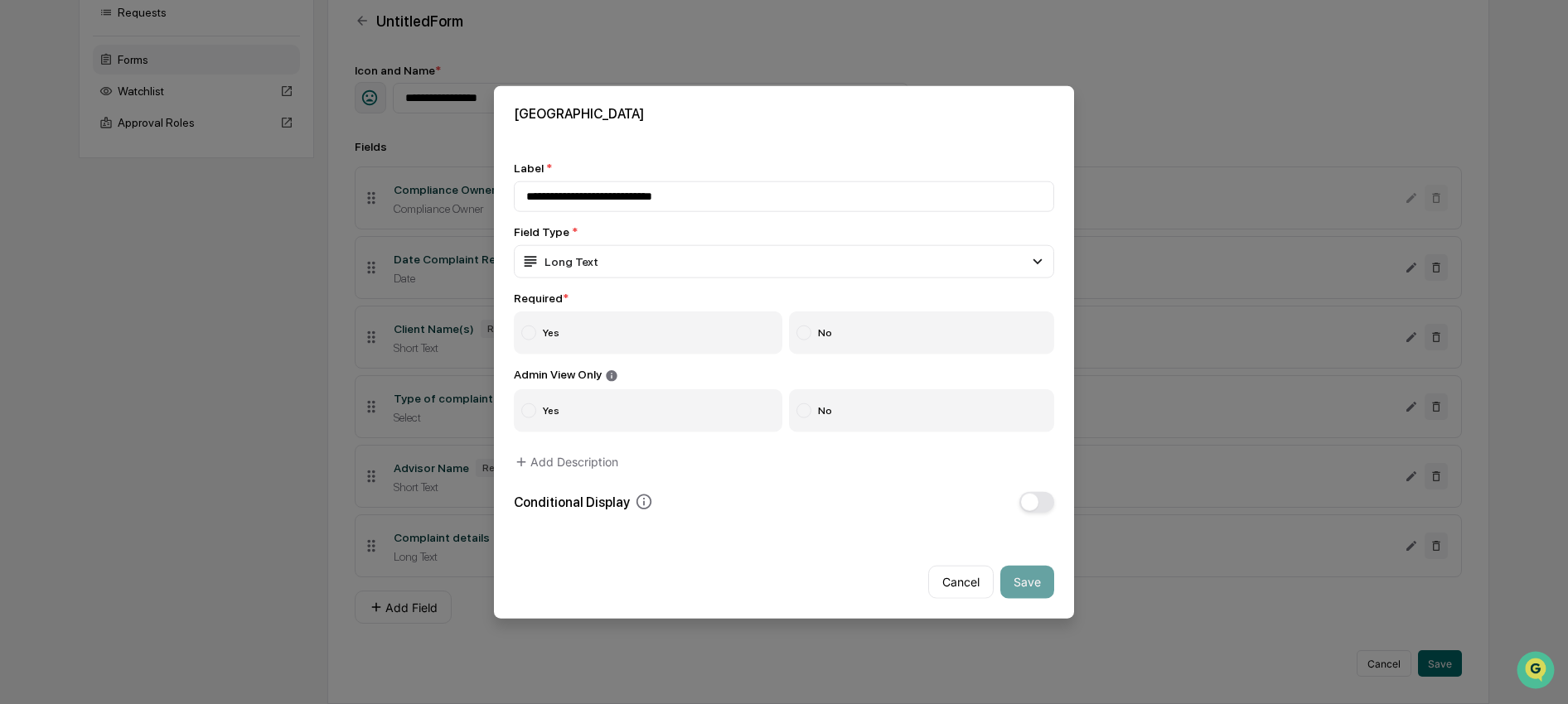
click at [893, 316] on label "No" at bounding box center [922, 333] width 266 height 43
click at [1020, 589] on button "Save" at bounding box center [1027, 582] width 54 height 34
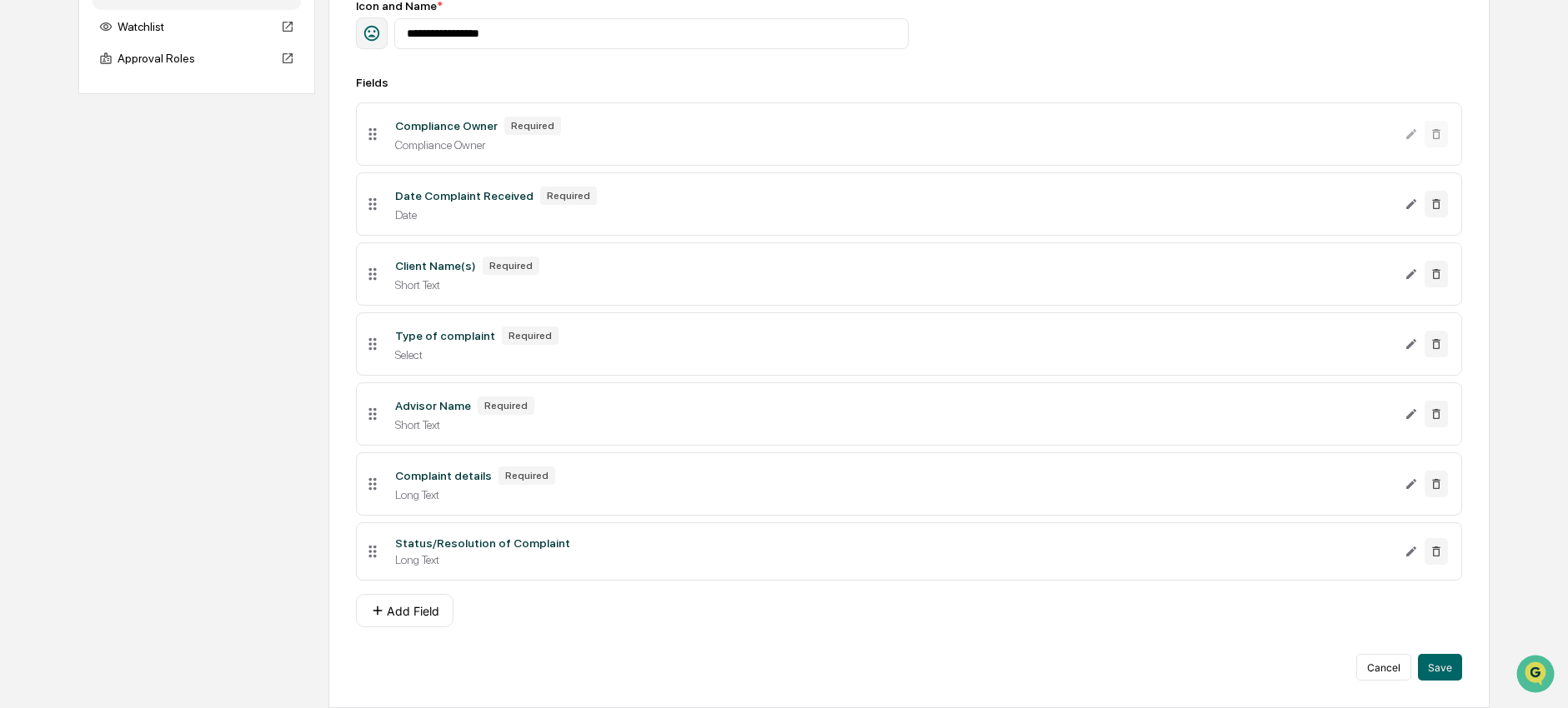
scroll to position [263, 0]
click at [1440, 668] on button "Save" at bounding box center [1440, 667] width 45 height 27
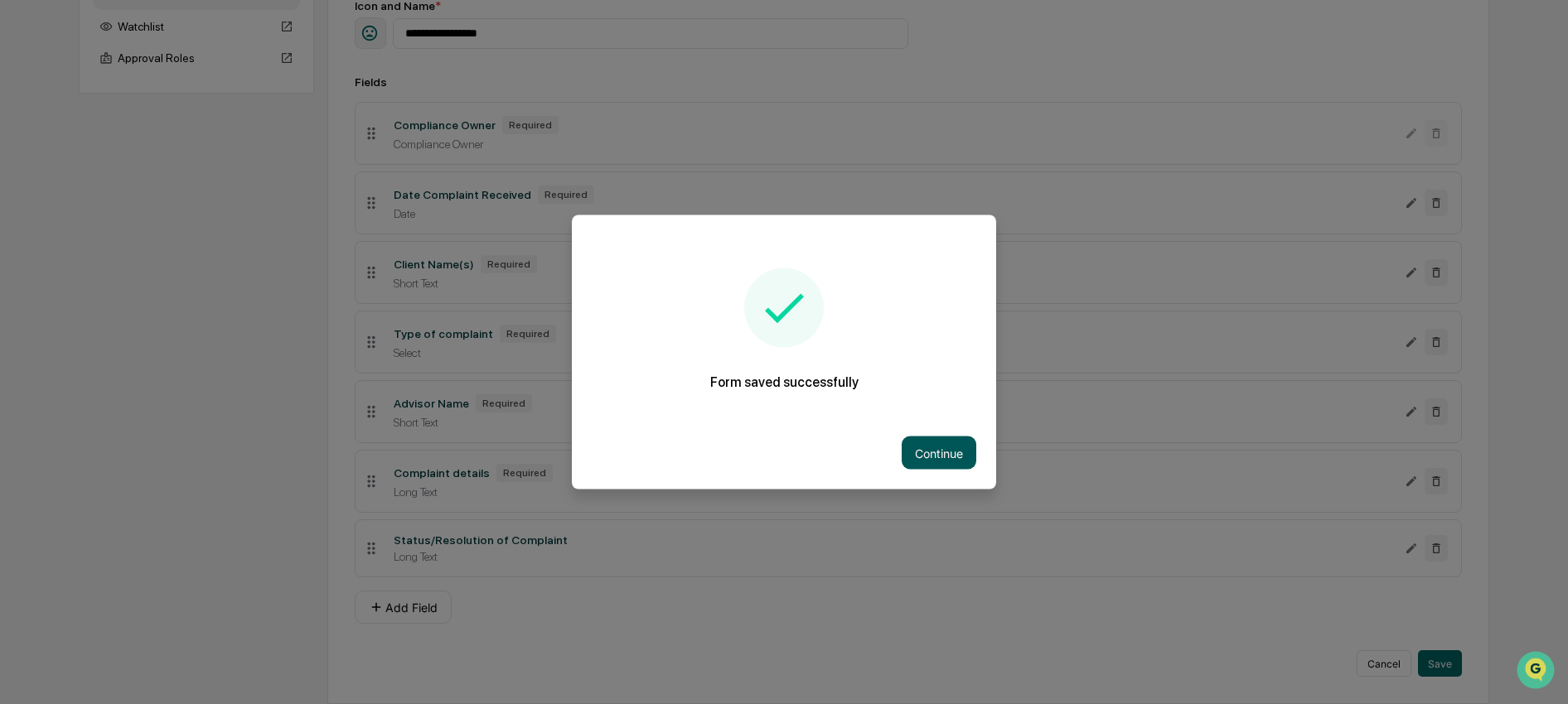
click at [966, 460] on button "Continue" at bounding box center [939, 454] width 75 height 34
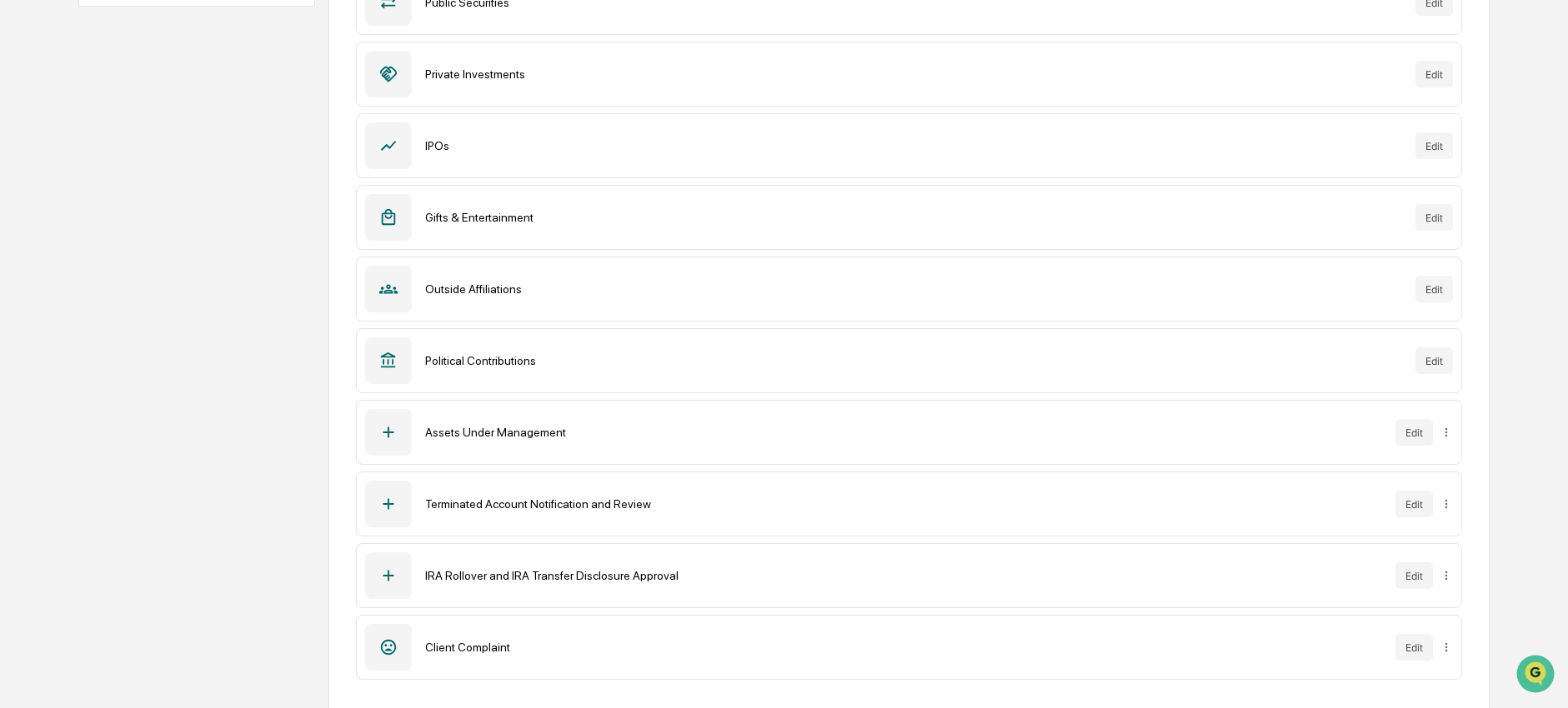
scroll to position [342, 0]
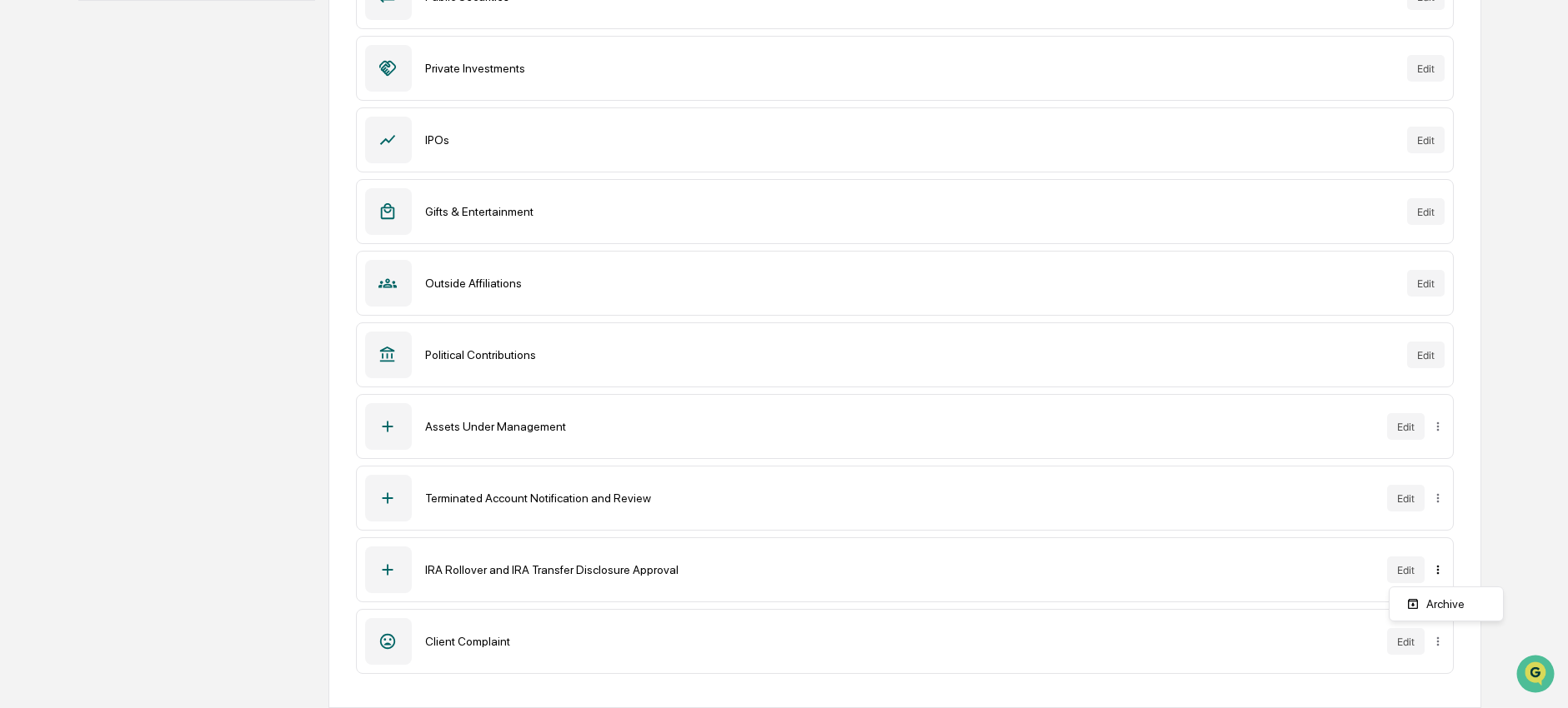
click at [1445, 366] on html "Calendar Manage Tasks Reviews Approval Management Company People, Data, Setting…" at bounding box center [784, 12] width 1568 height 708
click at [1445, 599] on div "Archive" at bounding box center [1446, 604] width 107 height 27
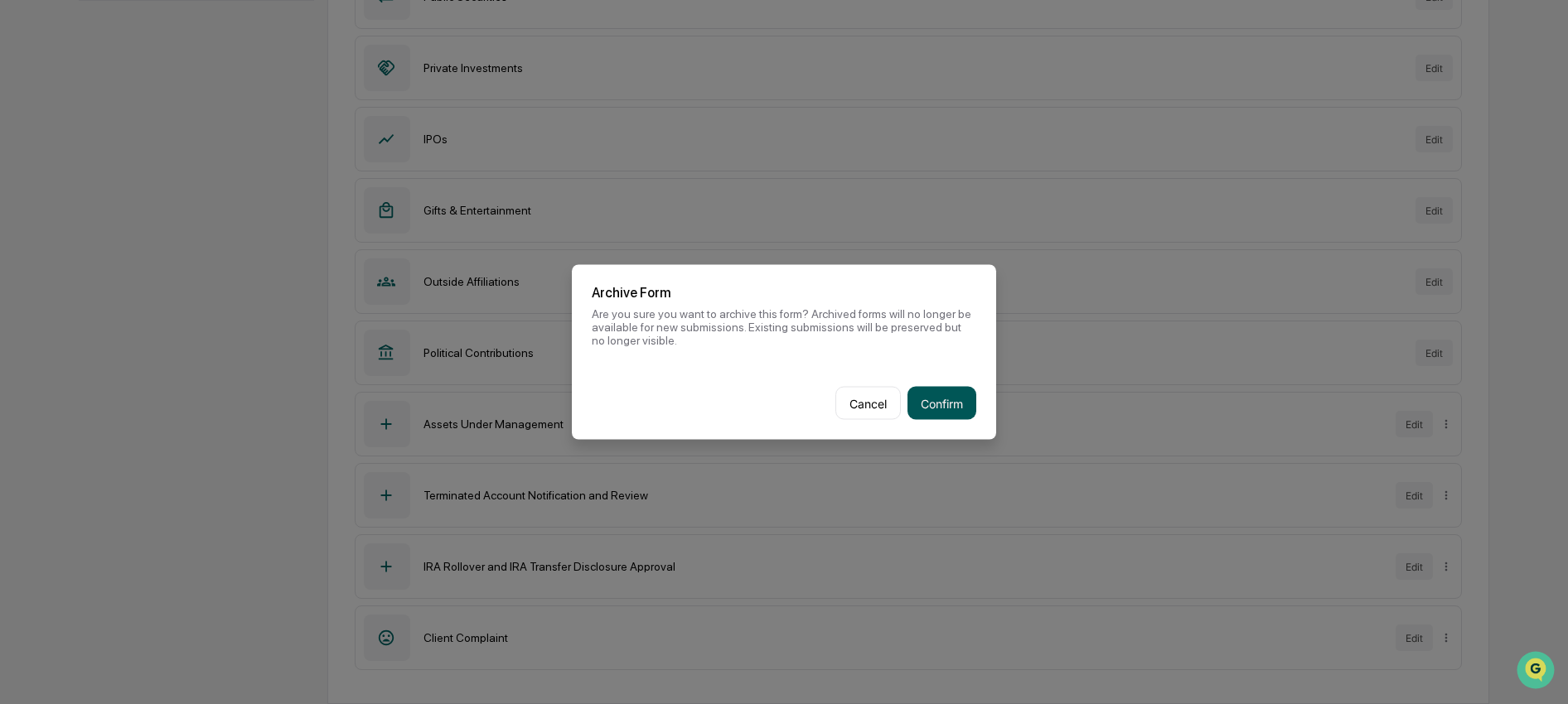
click at [962, 411] on button "Confirm" at bounding box center [942, 403] width 69 height 34
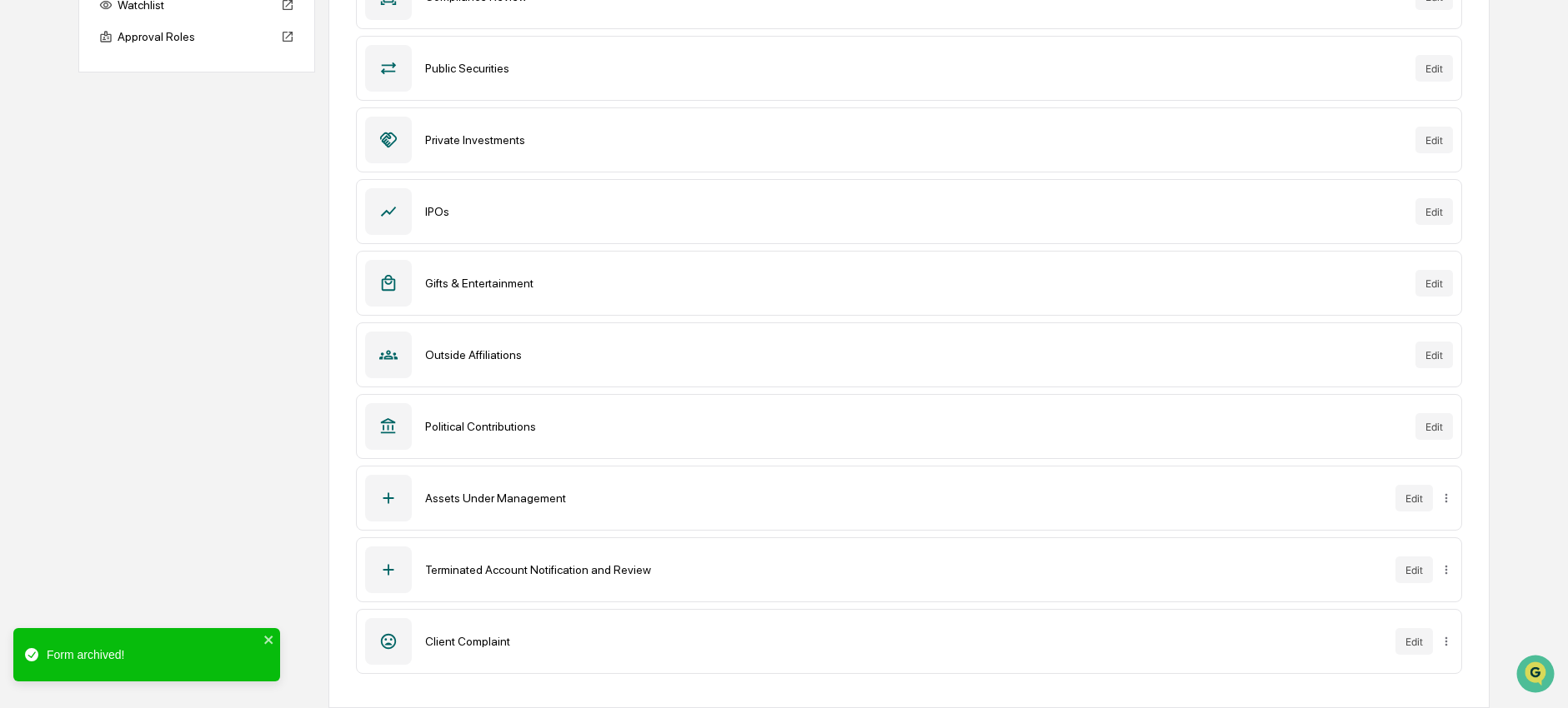
scroll to position [271, 0]
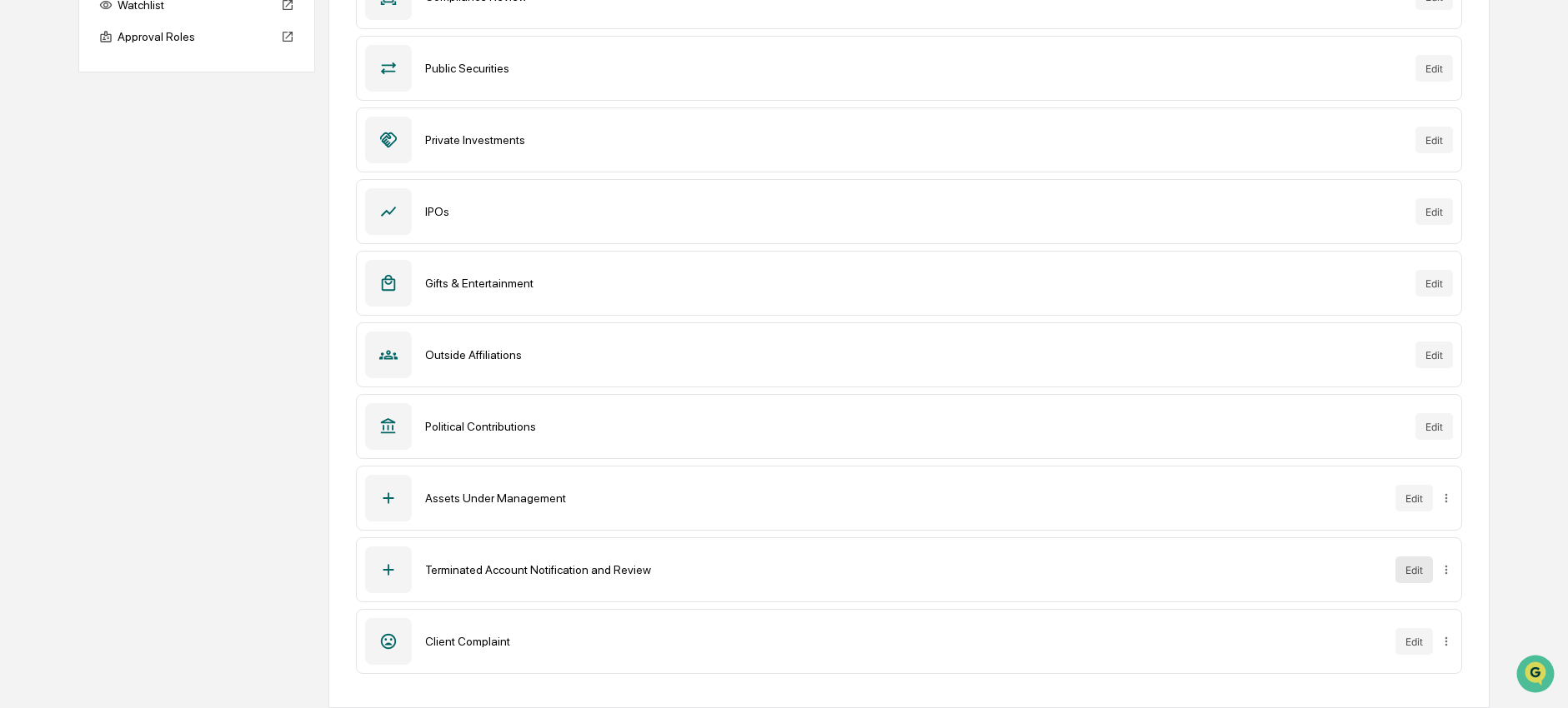
click at [1420, 570] on button "Edit" at bounding box center [1414, 569] width 38 height 27
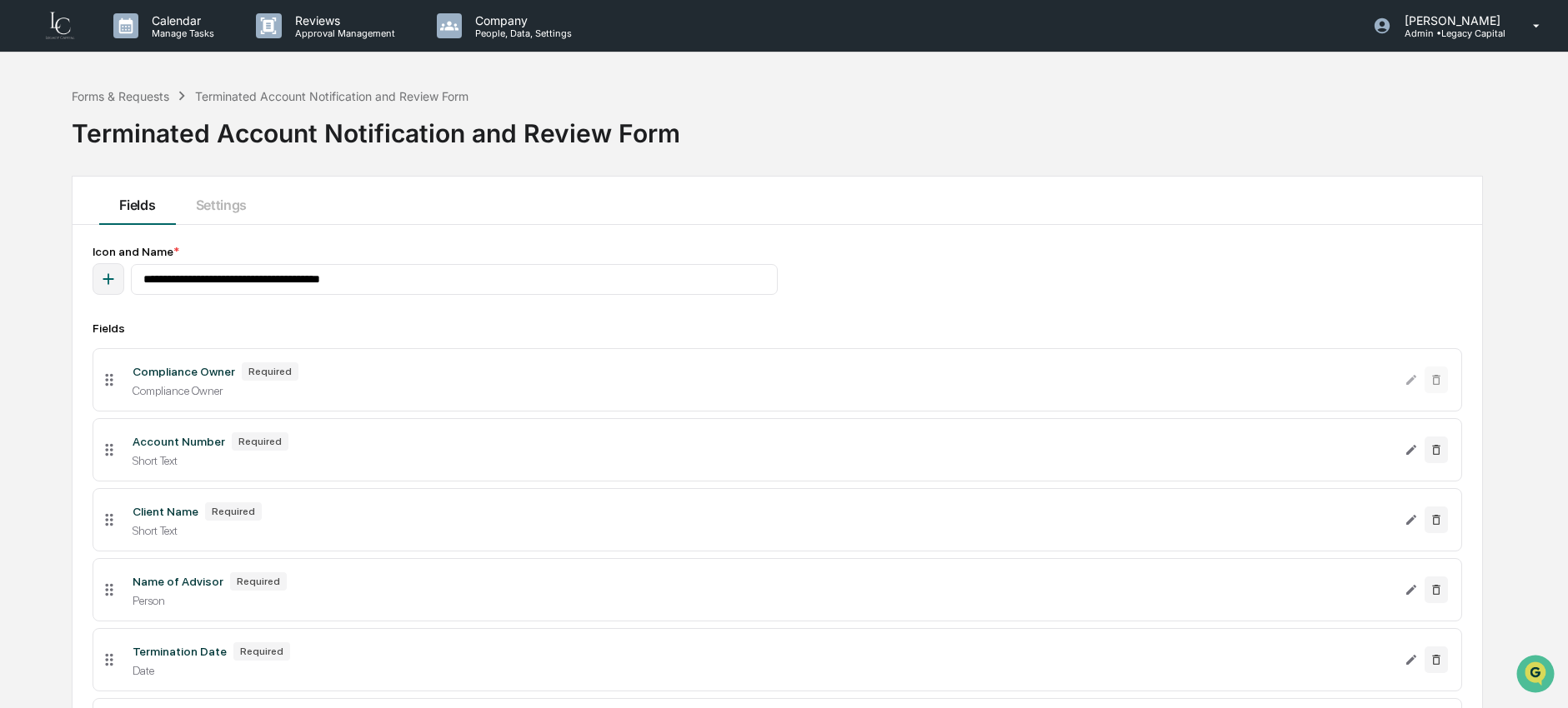
click at [108, 290] on div "button" at bounding box center [108, 280] width 32 height 32
type input "******"
click at [46, 389] on icon at bounding box center [47, 385] width 13 height 13
click at [577, 204] on div "Fields Settings" at bounding box center [777, 200] width 1409 height 49
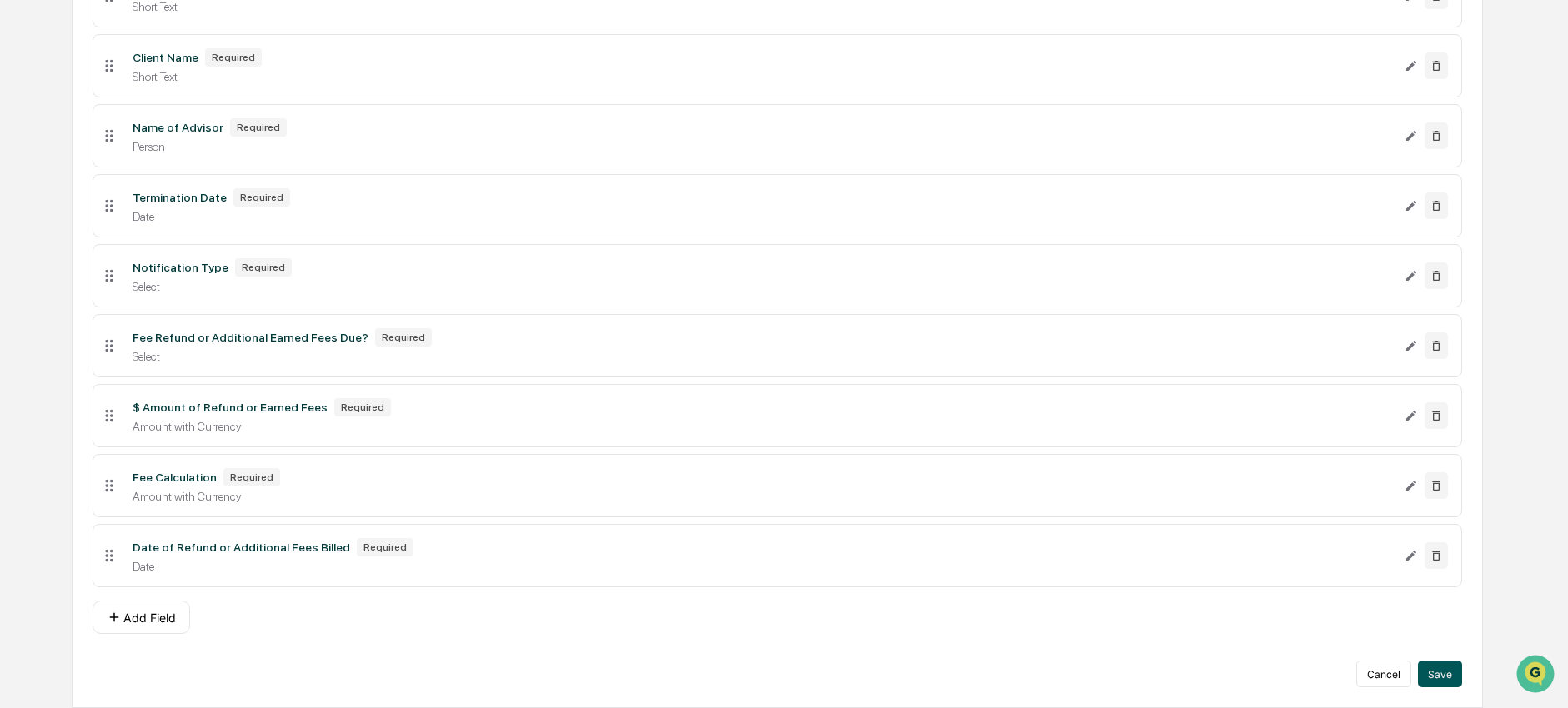
click at [1445, 671] on button "Save" at bounding box center [1440, 673] width 45 height 27
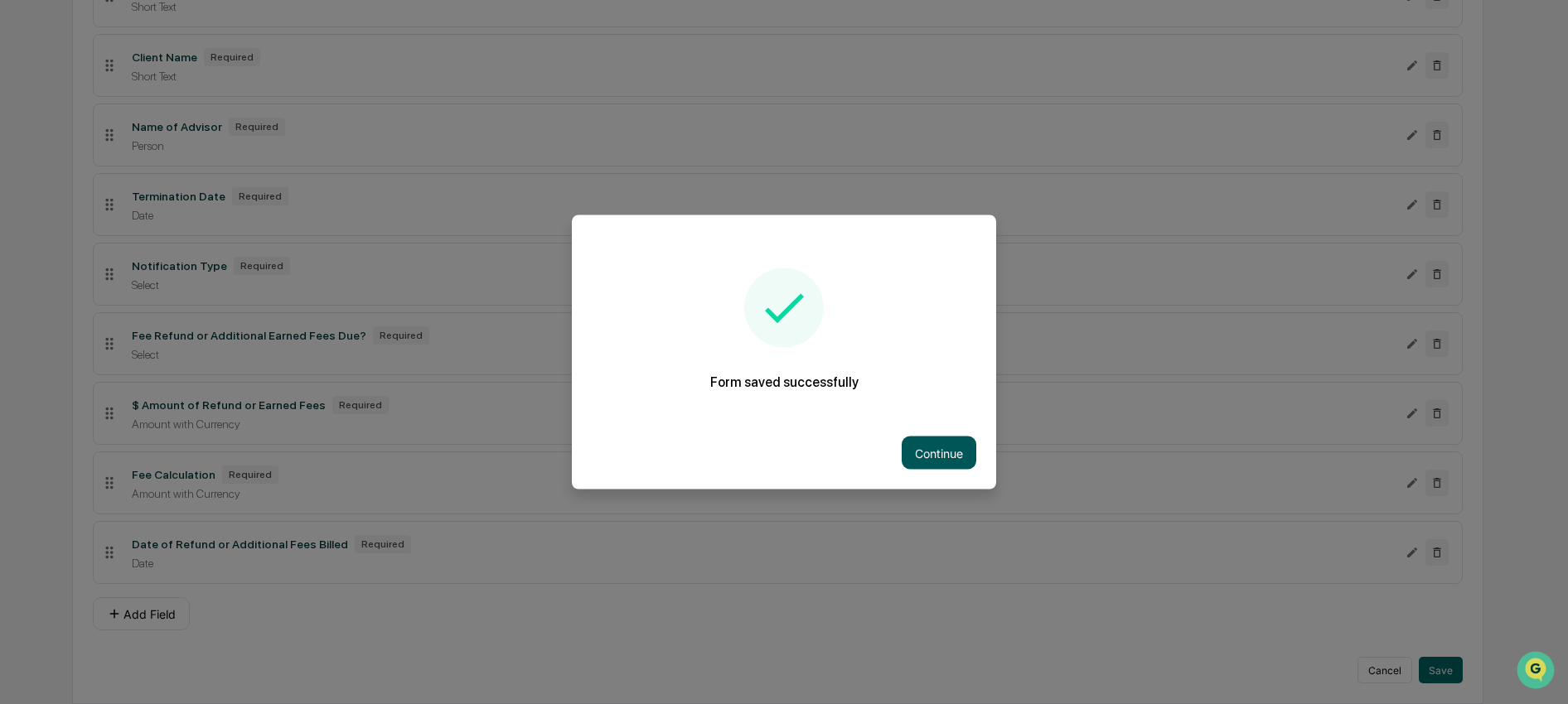
click at [952, 450] on button "Continue" at bounding box center [939, 454] width 75 height 34
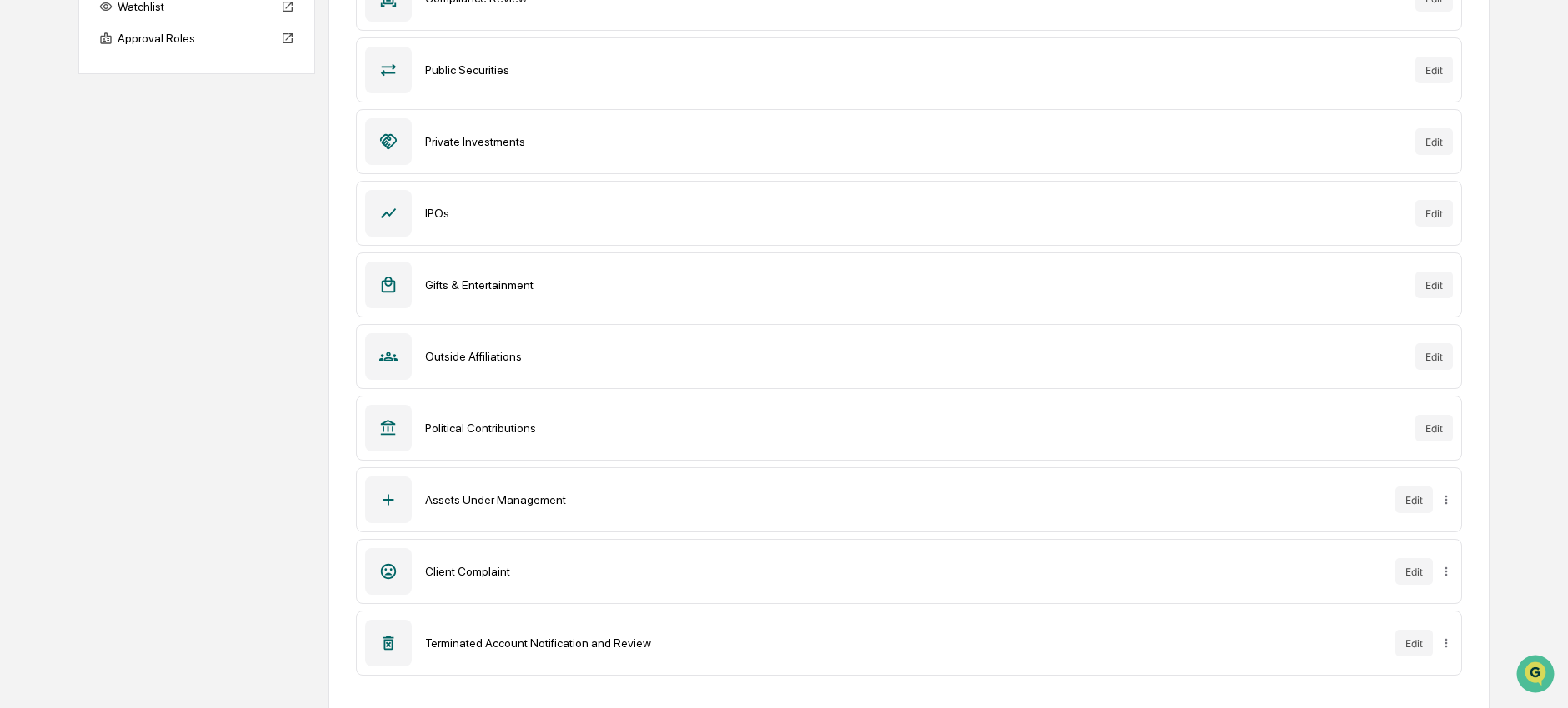
scroll to position [271, 0]
click at [1421, 502] on button "Edit" at bounding box center [1414, 498] width 38 height 27
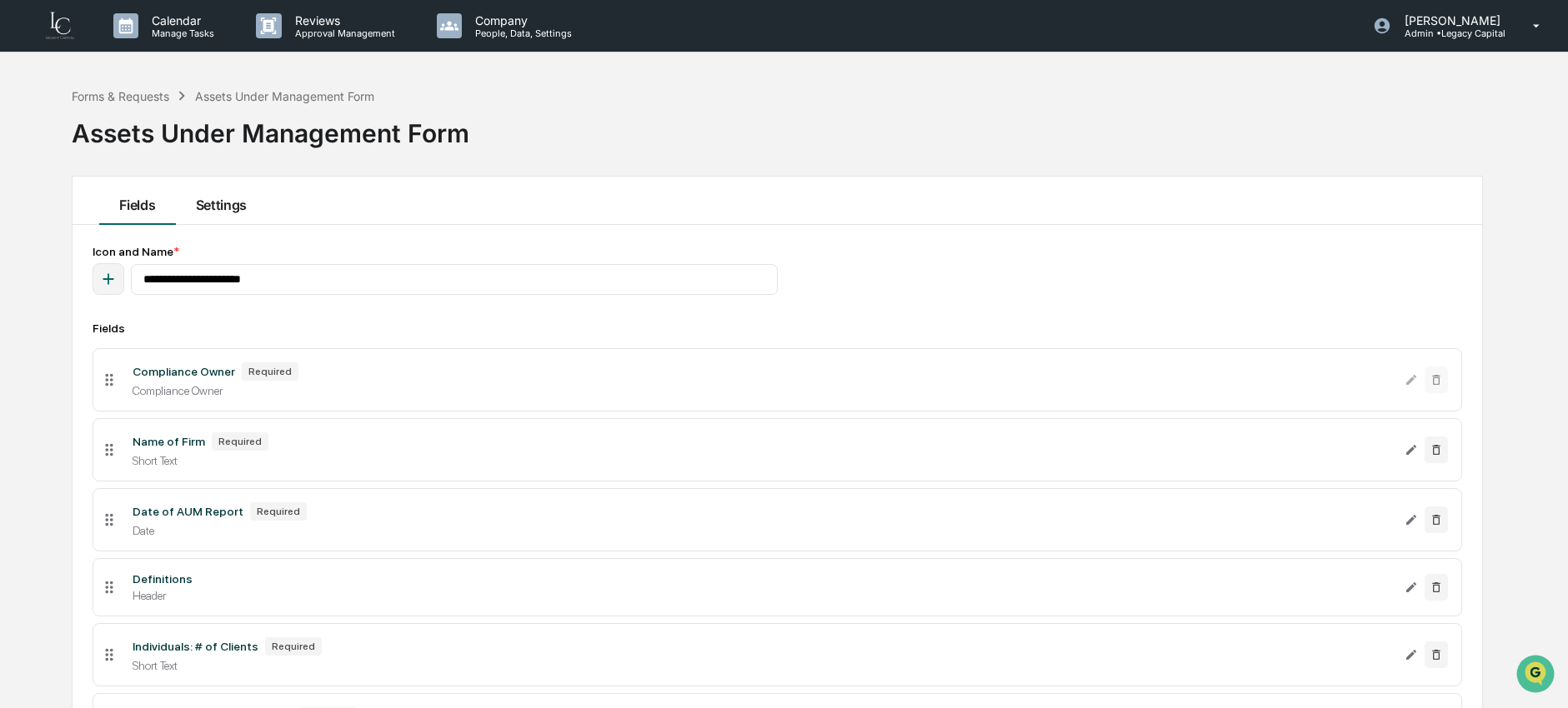
click at [206, 207] on button "Settings" at bounding box center [221, 200] width 91 height 49
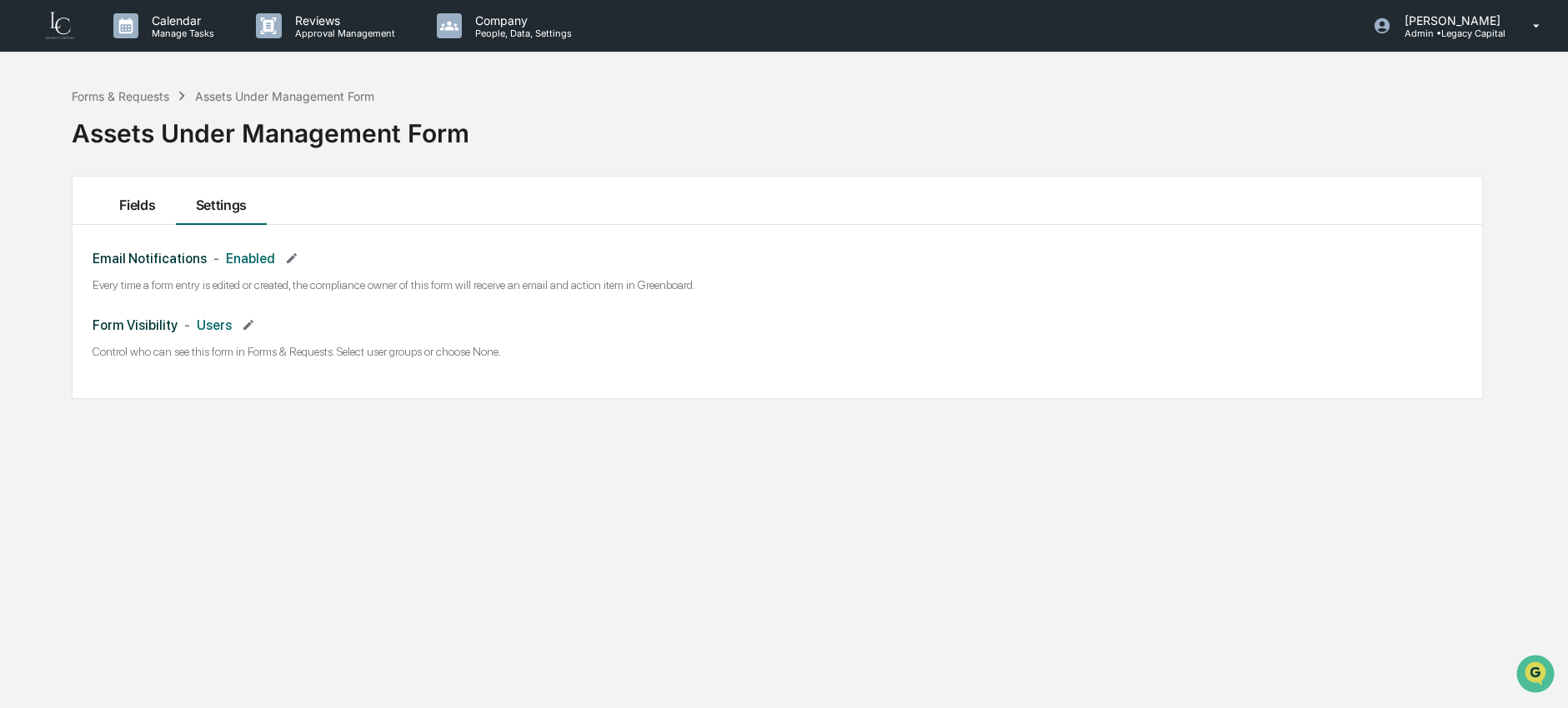
click at [148, 204] on button "Fields" at bounding box center [137, 200] width 75 height 49
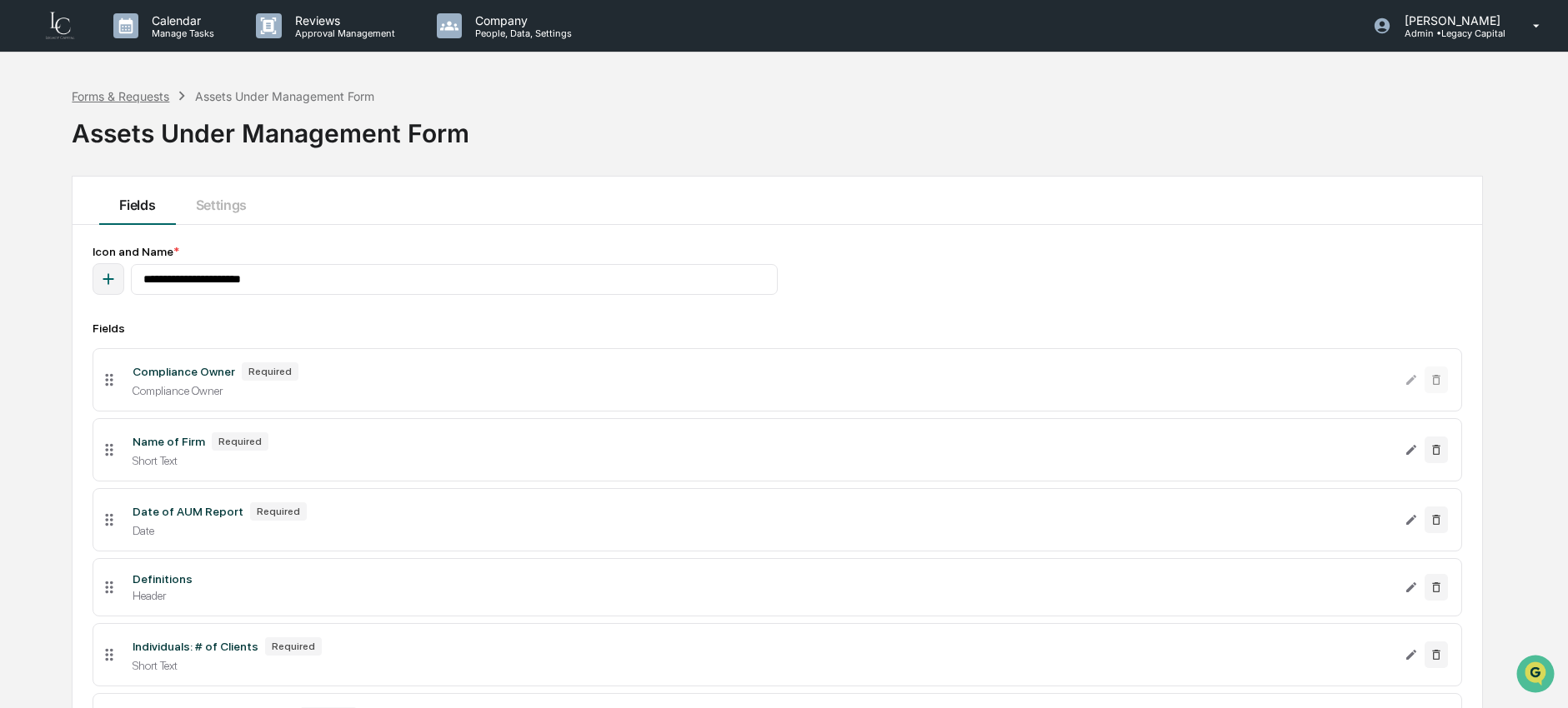
click at [112, 91] on div "Forms & Requests" at bounding box center [120, 96] width 97 height 14
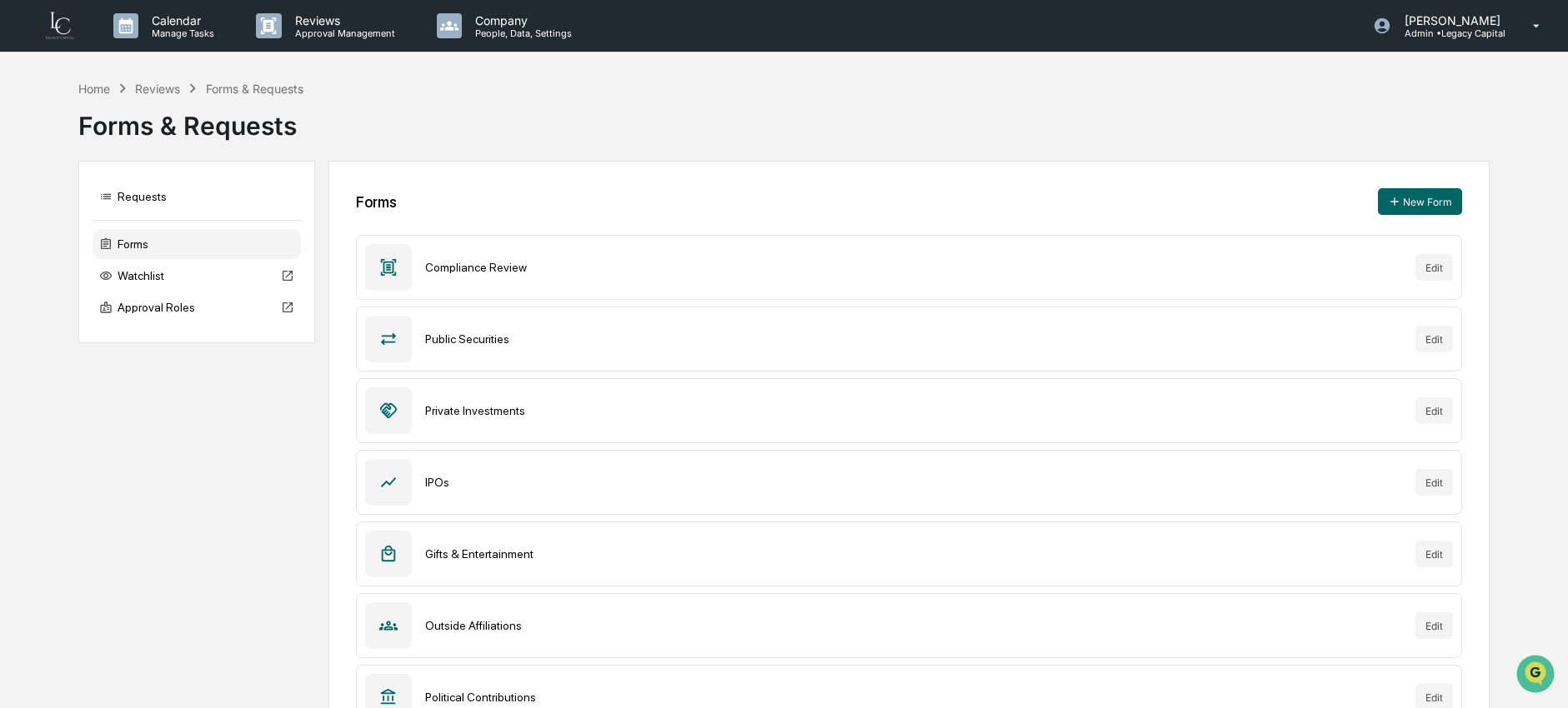
click at [82, 96] on div "Home Reviews Forms & Requests" at bounding box center [190, 88] width 225 height 18
click at [86, 90] on div "Home" at bounding box center [94, 88] width 32 height 14
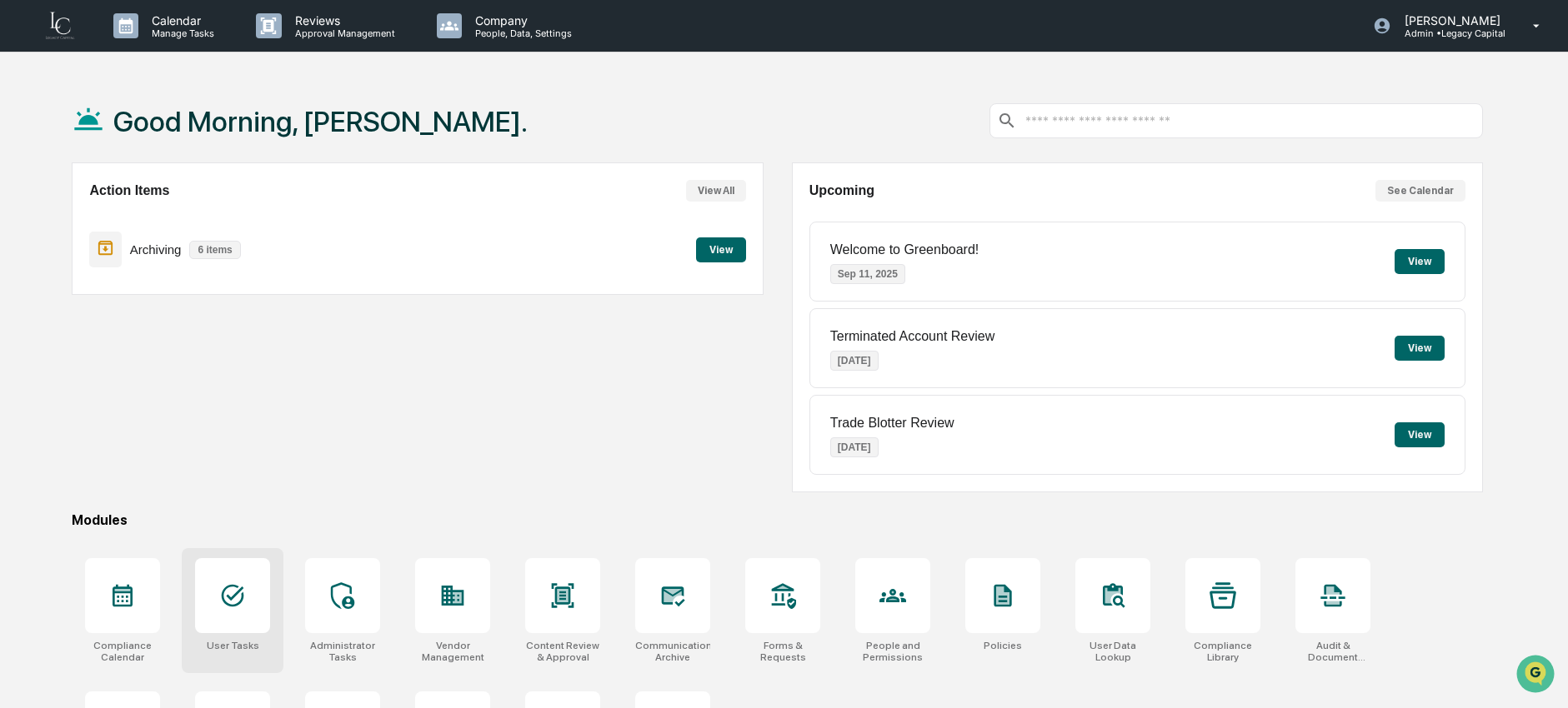
click at [241, 614] on div at bounding box center [233, 596] width 75 height 75
